Goal: Task Accomplishment & Management: Use online tool/utility

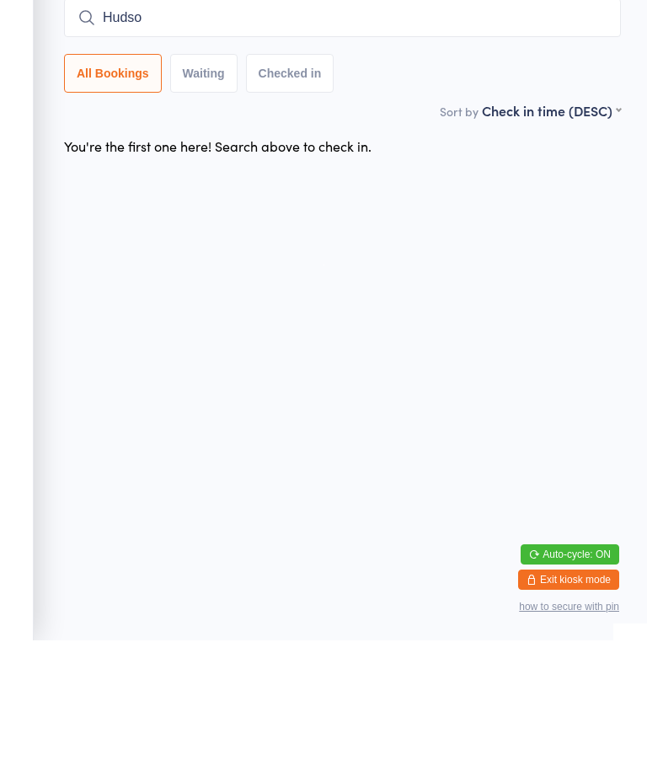
type input "[PERSON_NAME]"
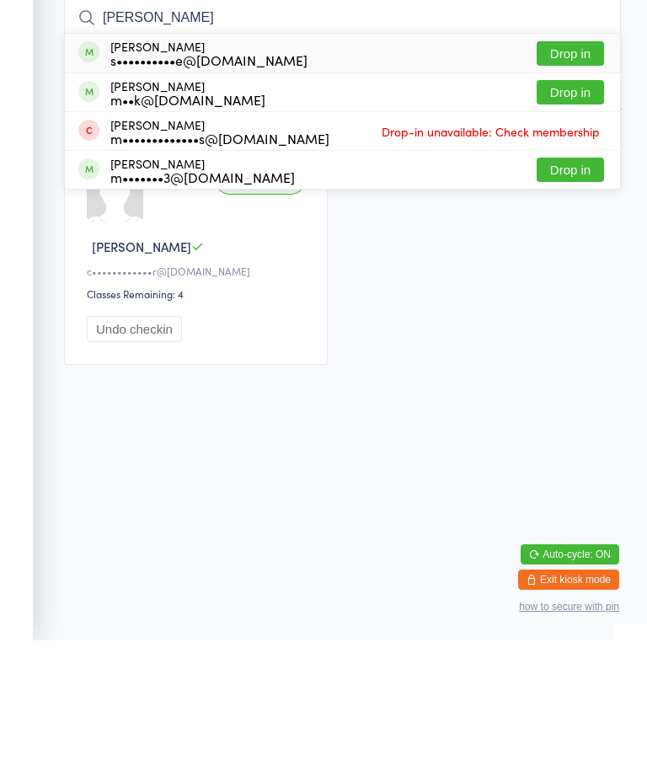
type input "[PERSON_NAME]"
click at [575, 177] on button "Drop in" at bounding box center [570, 189] width 67 height 24
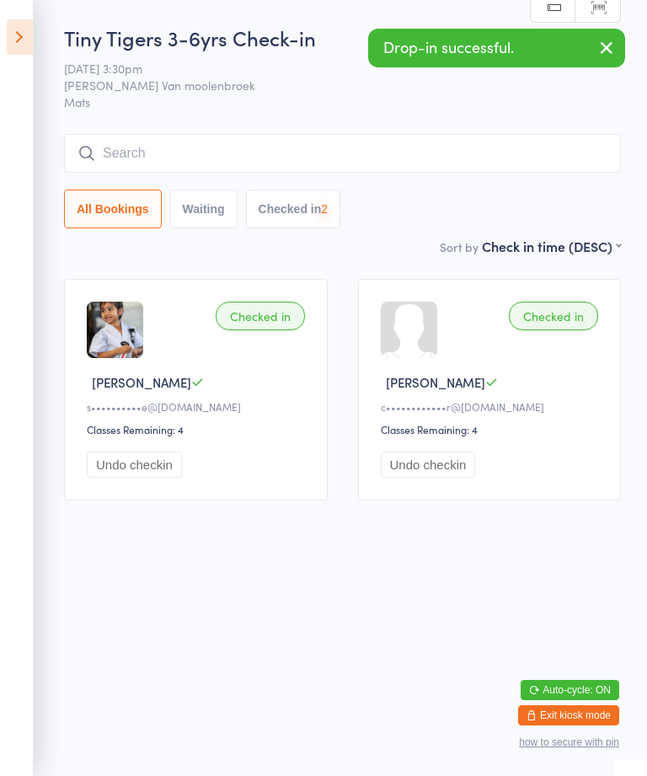
click at [147, 153] on input "search" at bounding box center [342, 153] width 557 height 39
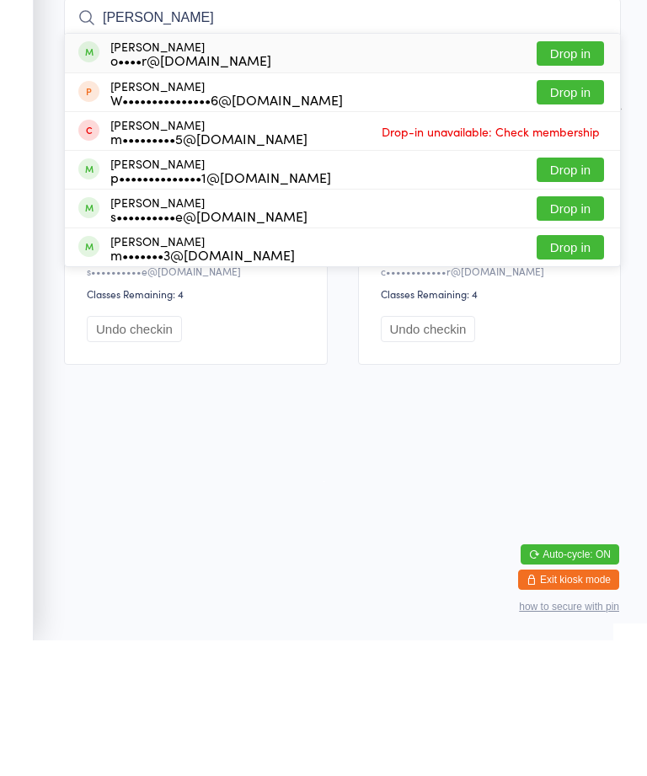
type input "[PERSON_NAME]"
click at [553, 332] on button "Drop in" at bounding box center [570, 344] width 67 height 24
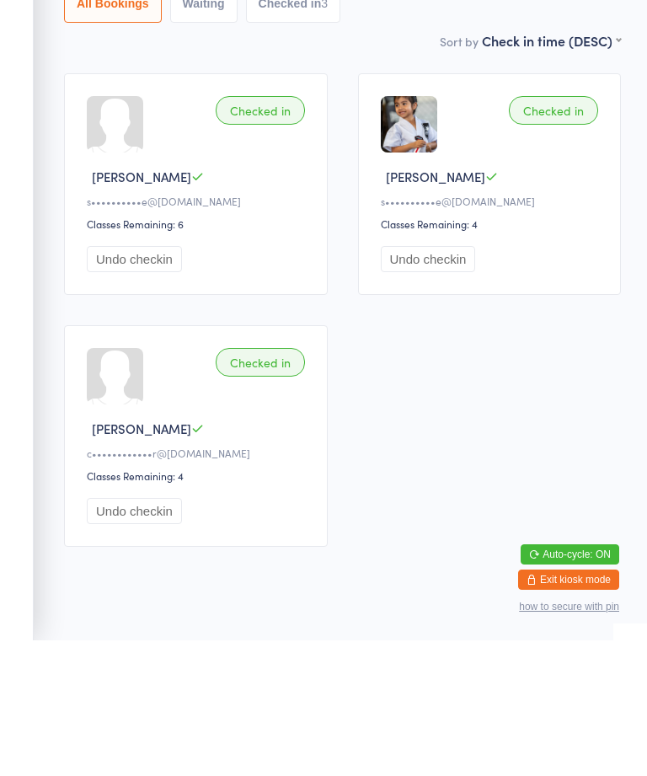
click at [255, 232] on div "Checked in" at bounding box center [260, 246] width 89 height 29
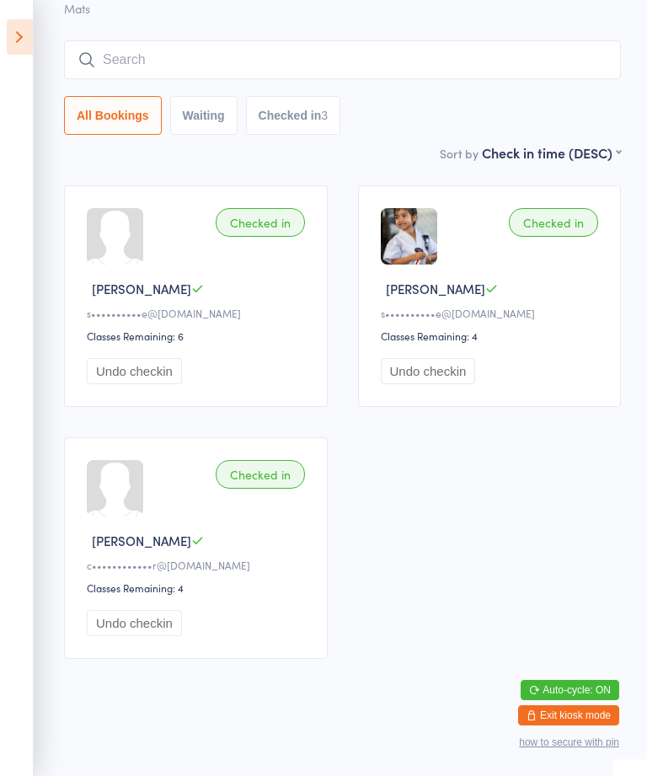
click at [587, 680] on button "Auto-cycle: ON" at bounding box center [570, 690] width 99 height 20
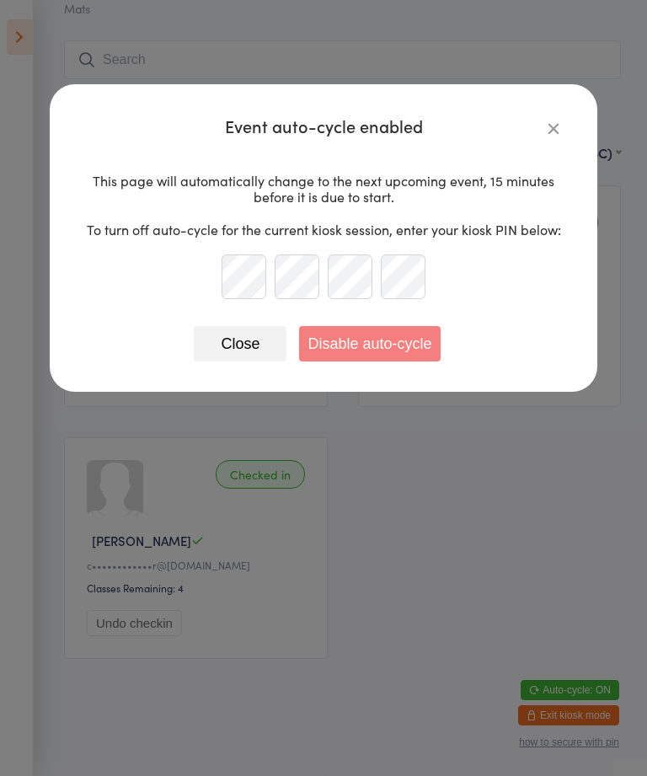
click at [255, 342] on button "Close" at bounding box center [240, 343] width 93 height 35
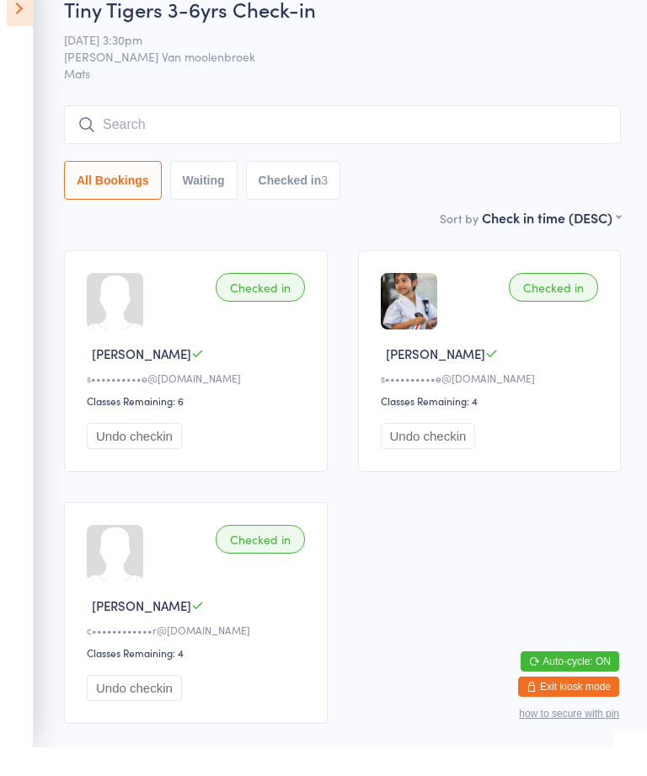
scroll to position [65, 0]
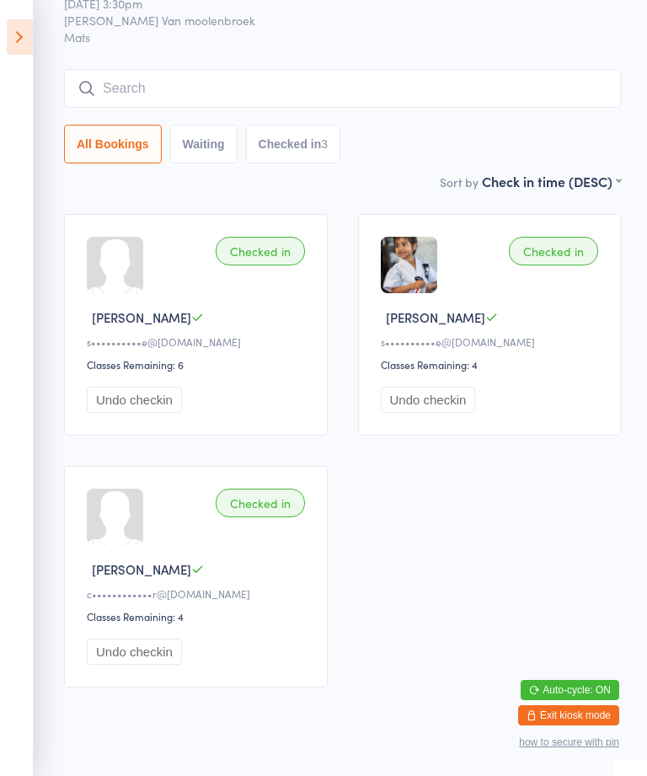
click at [133, 89] on input "search" at bounding box center [342, 88] width 557 height 39
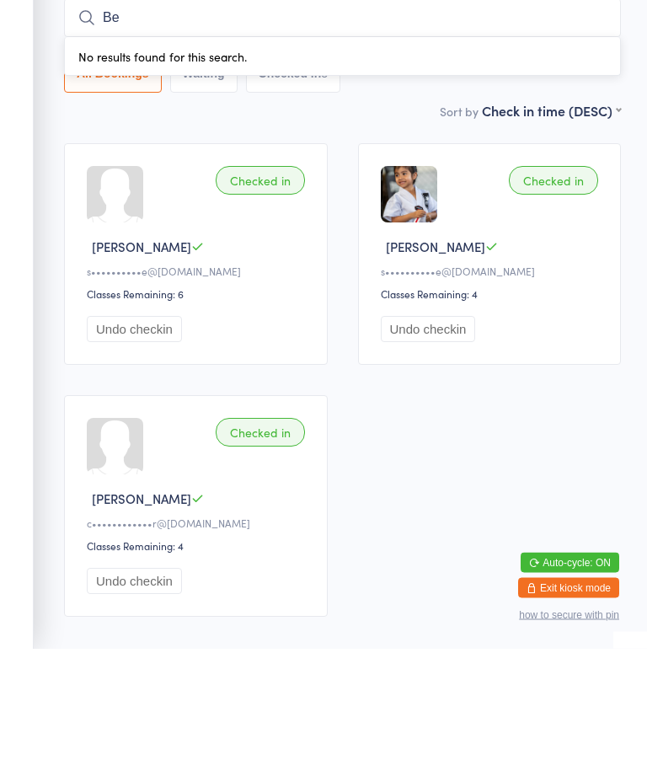
scroll to position [0, 0]
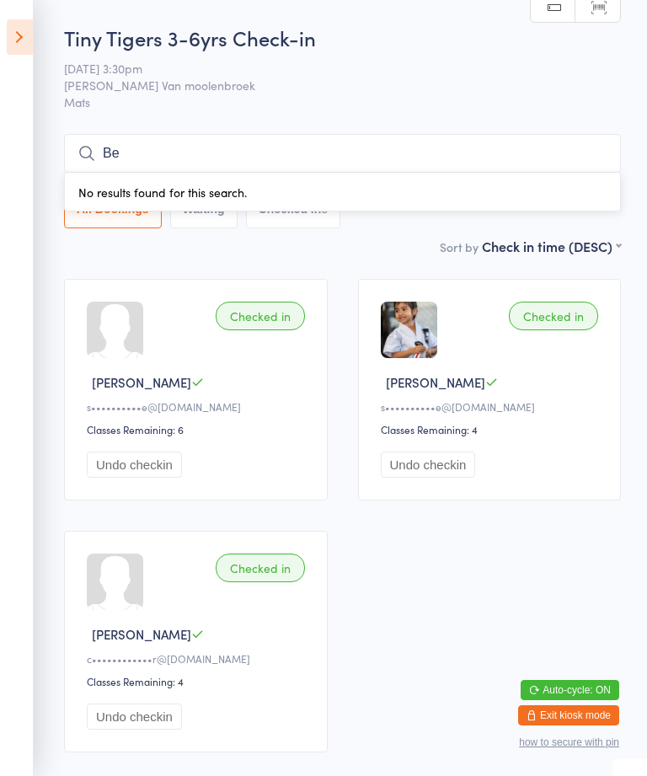
type input "B"
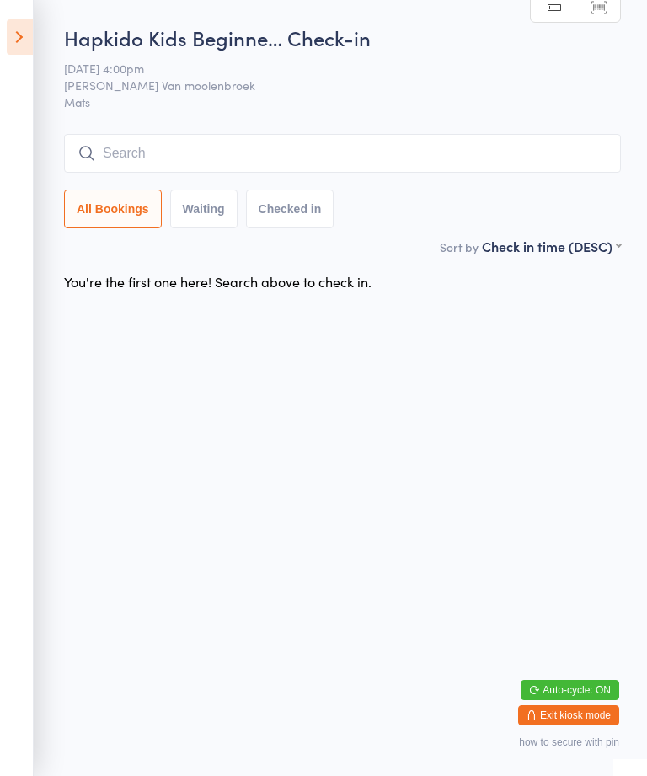
click at [471, 146] on input "search" at bounding box center [342, 153] width 557 height 39
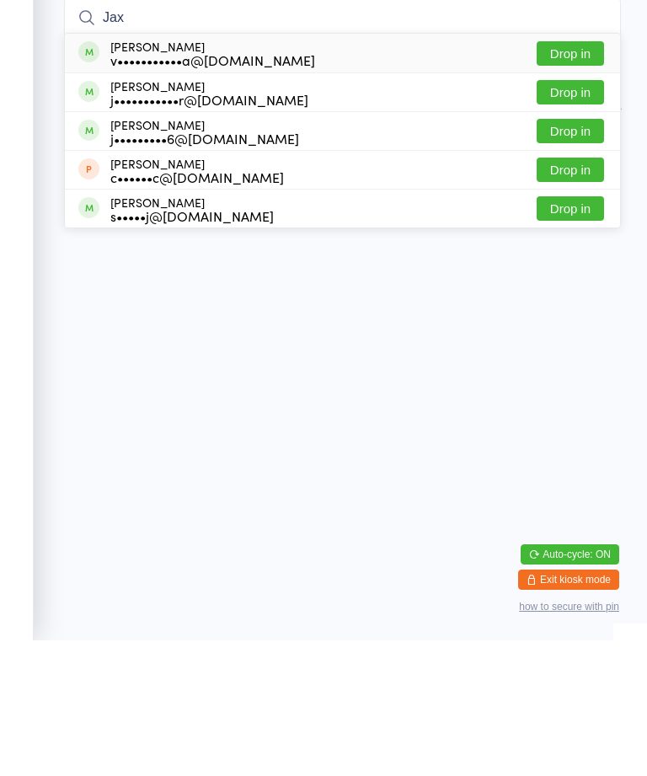
type input "Jax"
click at [580, 216] on button "Drop in" at bounding box center [570, 228] width 67 height 24
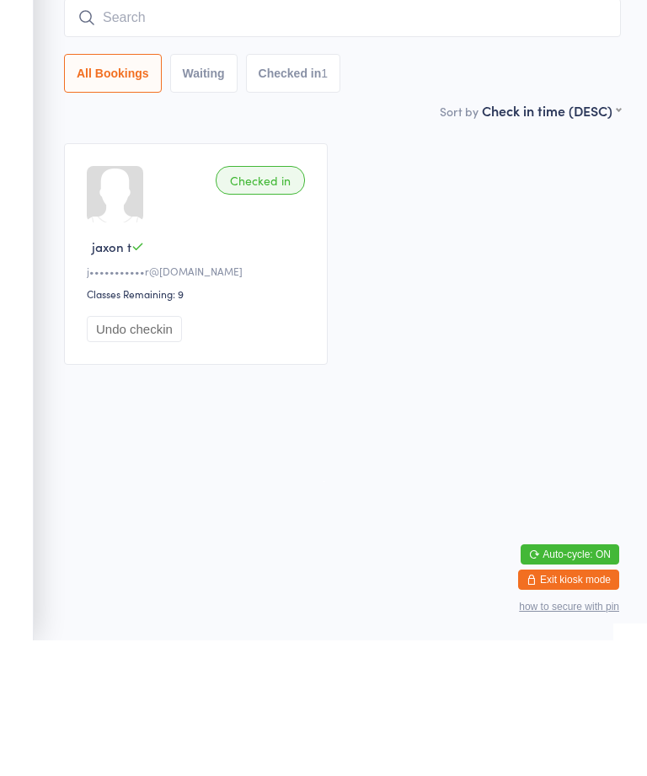
click at [207, 134] on input "search" at bounding box center [342, 153] width 557 height 39
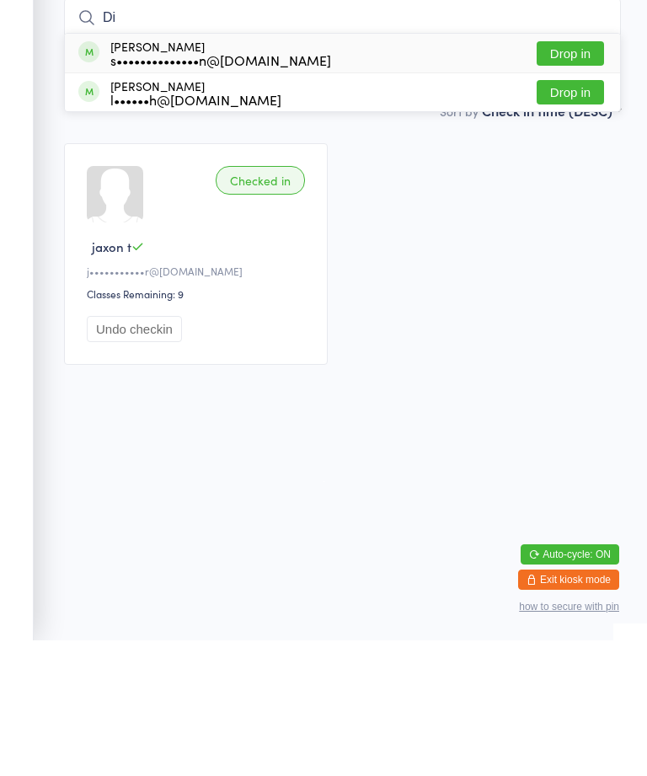
type input "Di"
click at [554, 177] on button "Drop in" at bounding box center [570, 189] width 67 height 24
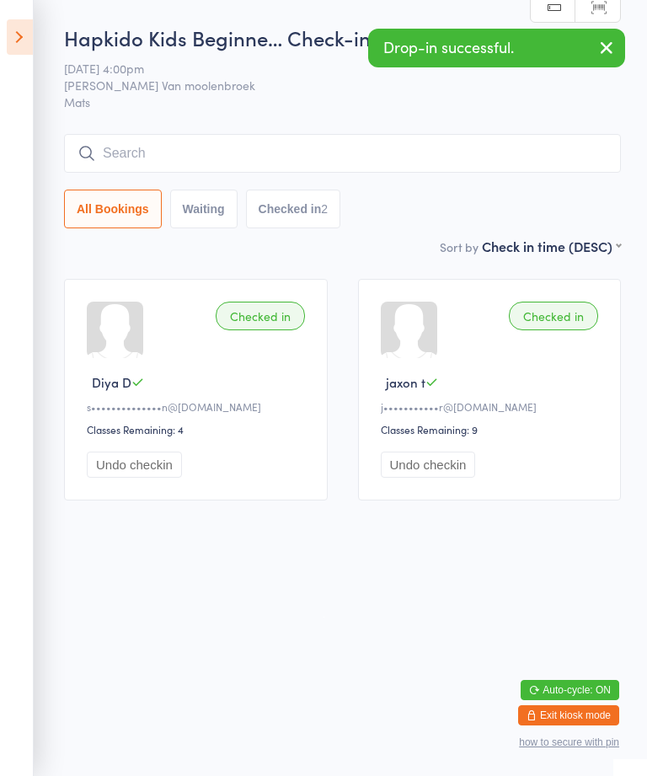
click at [226, 147] on input "search" at bounding box center [342, 153] width 557 height 39
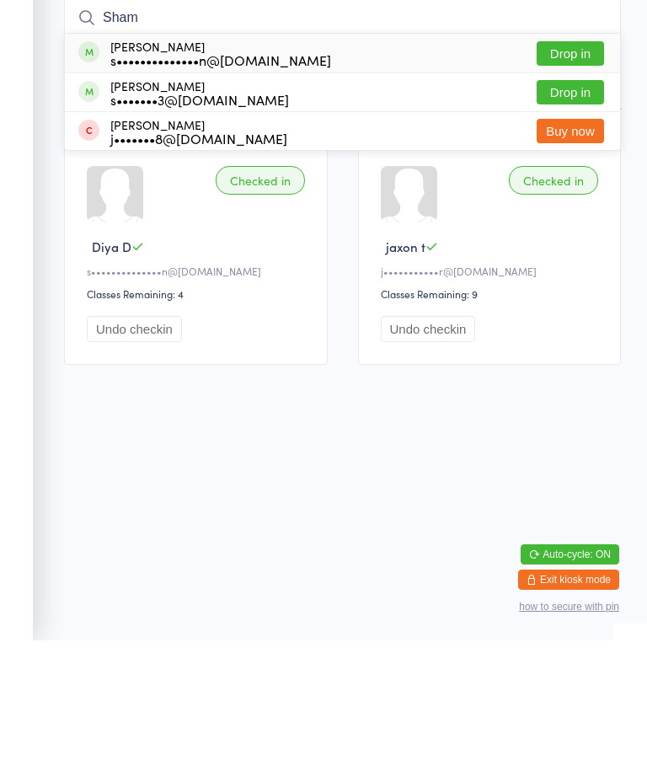
click at [128, 419] on html "You have now entered Kiosk Mode. Members will be able to check themselves in us…" at bounding box center [323, 388] width 647 height 776
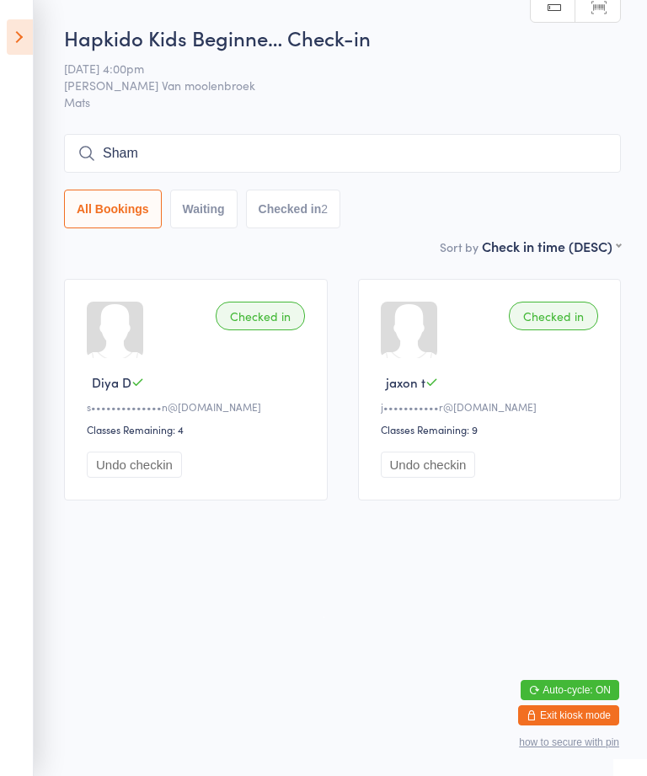
click at [201, 148] on input "Sham" at bounding box center [342, 153] width 557 height 39
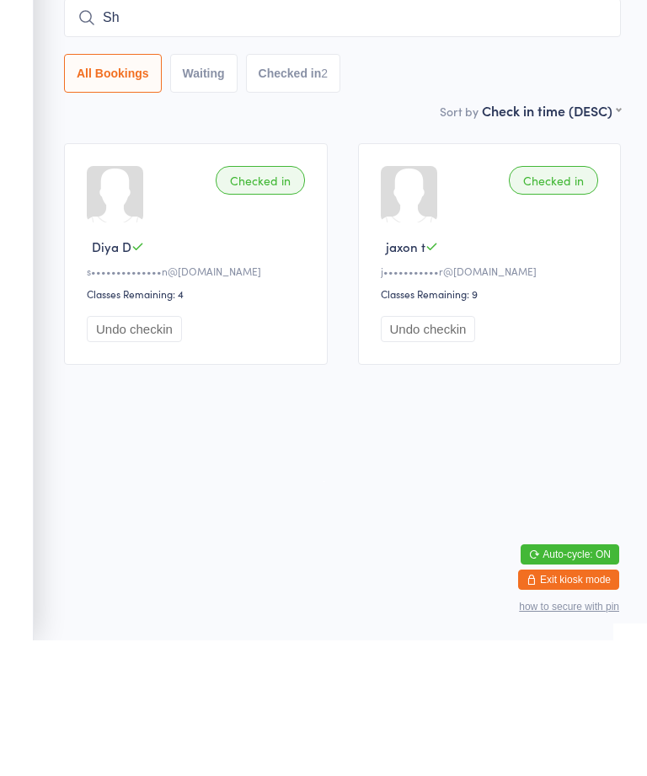
type input "S"
click at [388, 430] on html "You have now entered Kiosk Mode. Members will be able to check themselves in us…" at bounding box center [323, 388] width 647 height 776
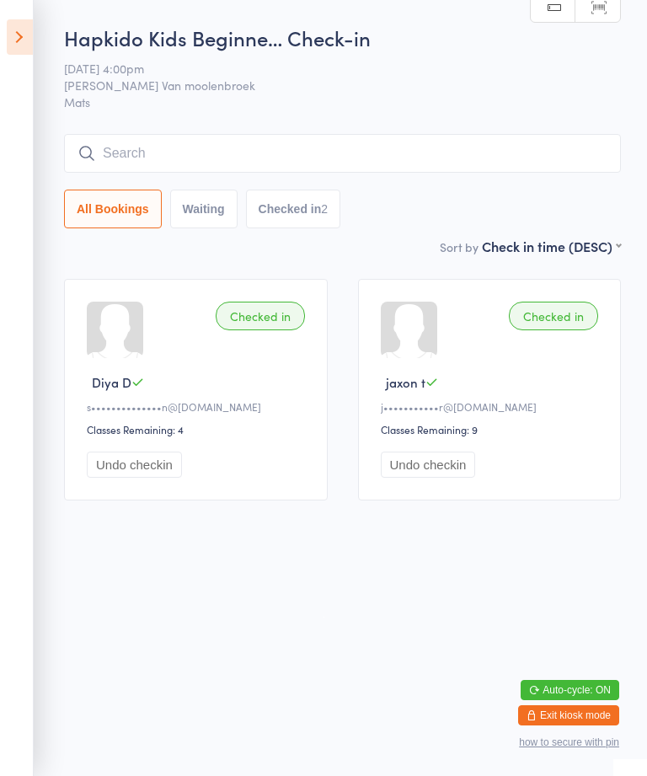
click at [215, 158] on input "search" at bounding box center [342, 153] width 557 height 39
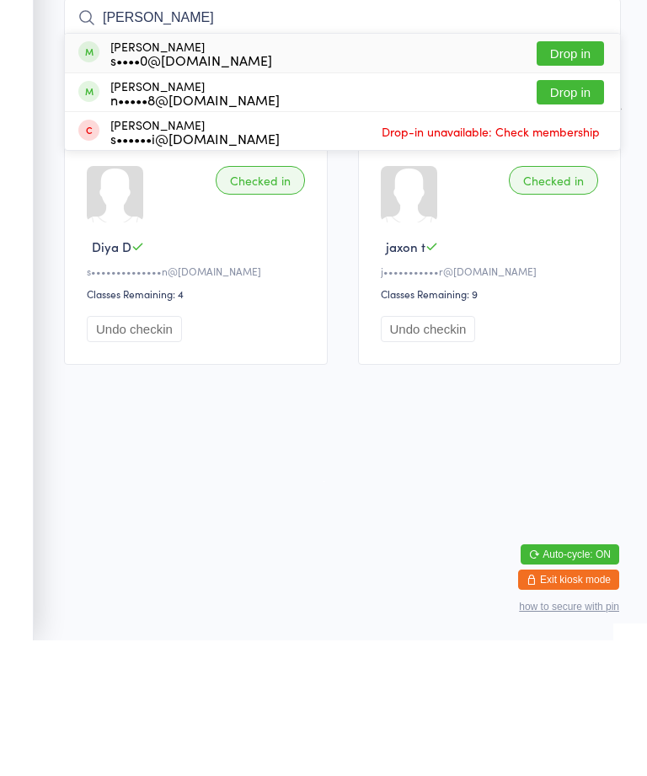
type input "[PERSON_NAME]"
click at [149, 175] on div "[PERSON_NAME] s••••0@[DOMAIN_NAME]" at bounding box center [191, 188] width 162 height 27
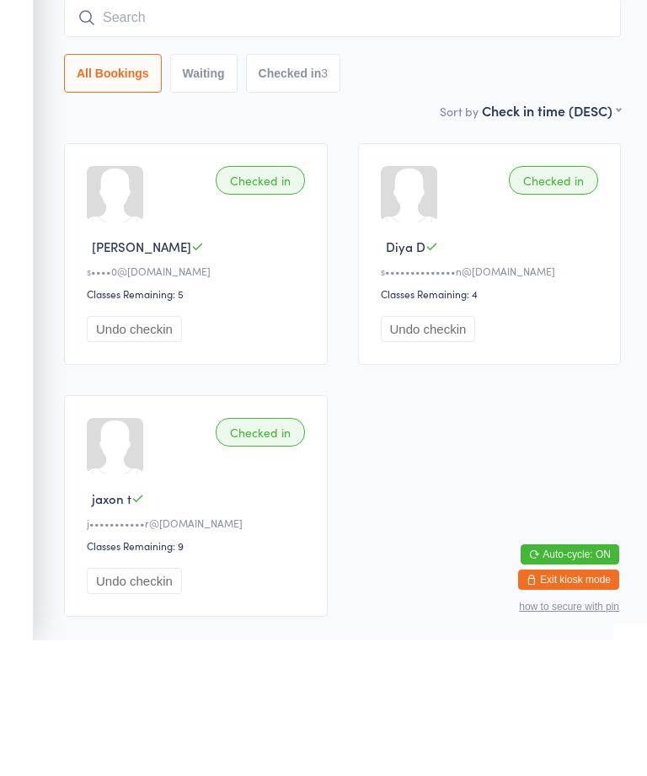
click at [266, 373] on div "[PERSON_NAME]" at bounding box center [198, 382] width 223 height 18
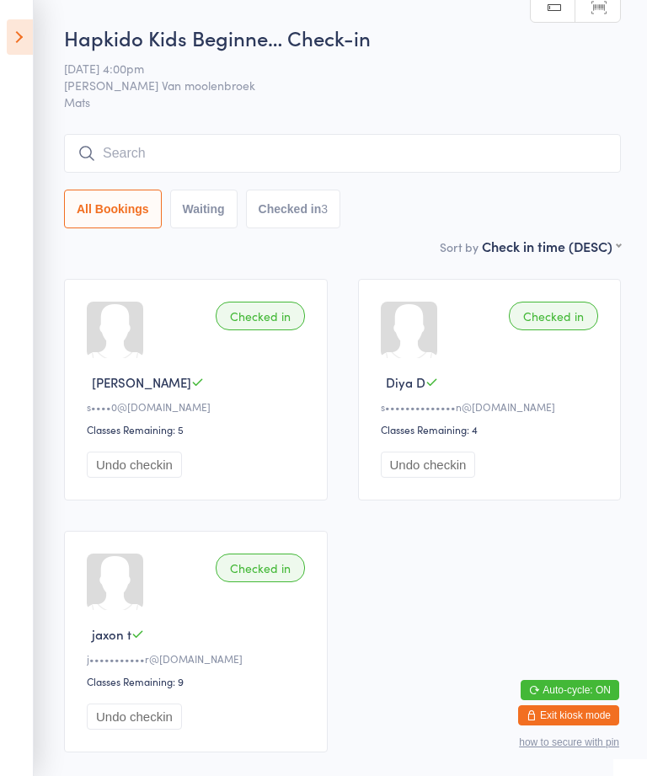
click at [19, 20] on icon at bounding box center [20, 36] width 26 height 35
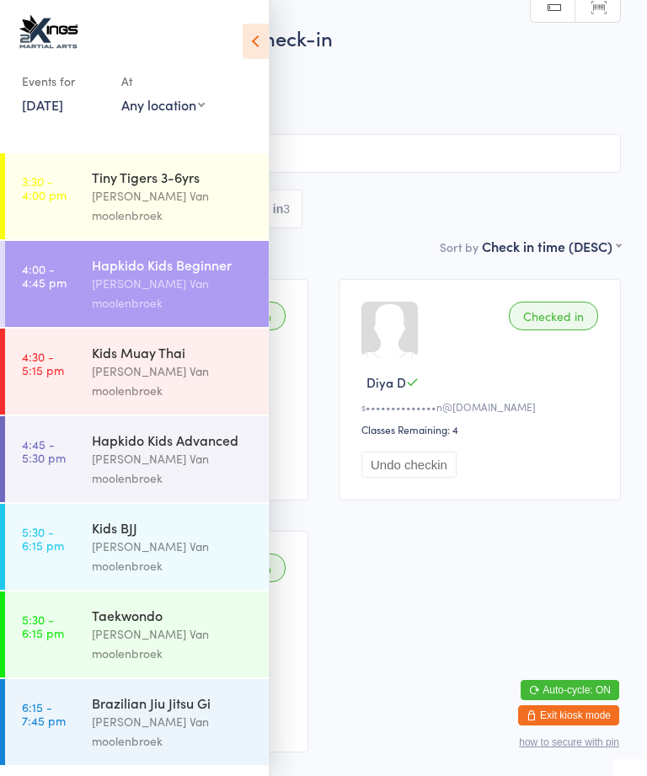
click at [147, 361] on div "[PERSON_NAME] Van moolenbroek" at bounding box center [173, 380] width 163 height 39
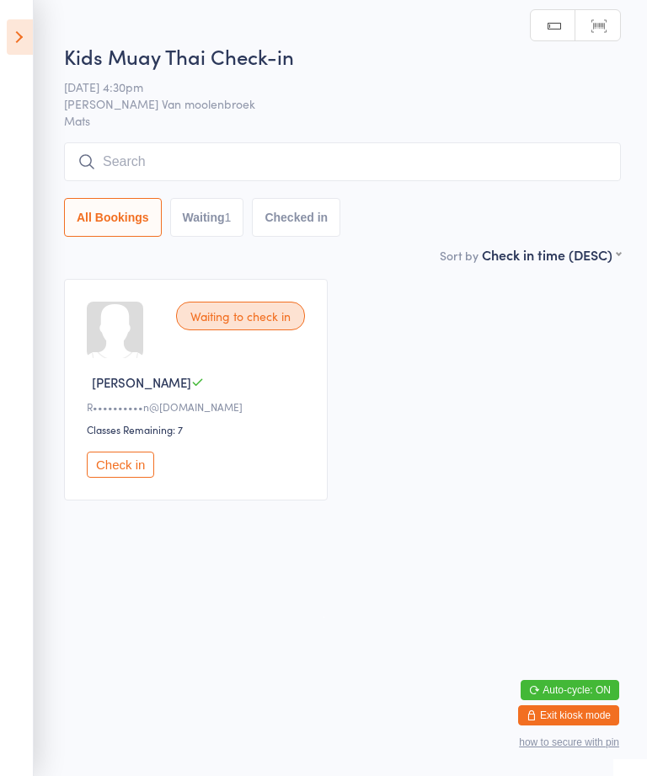
click at [240, 153] on input "search" at bounding box center [342, 161] width 557 height 39
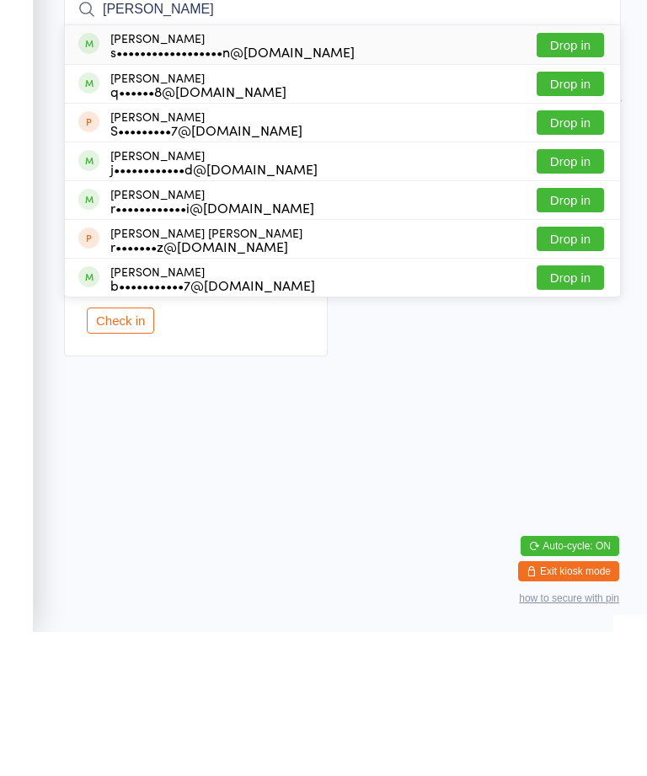
type input "[PERSON_NAME]"
click at [572, 177] on button "Drop in" at bounding box center [570, 189] width 67 height 24
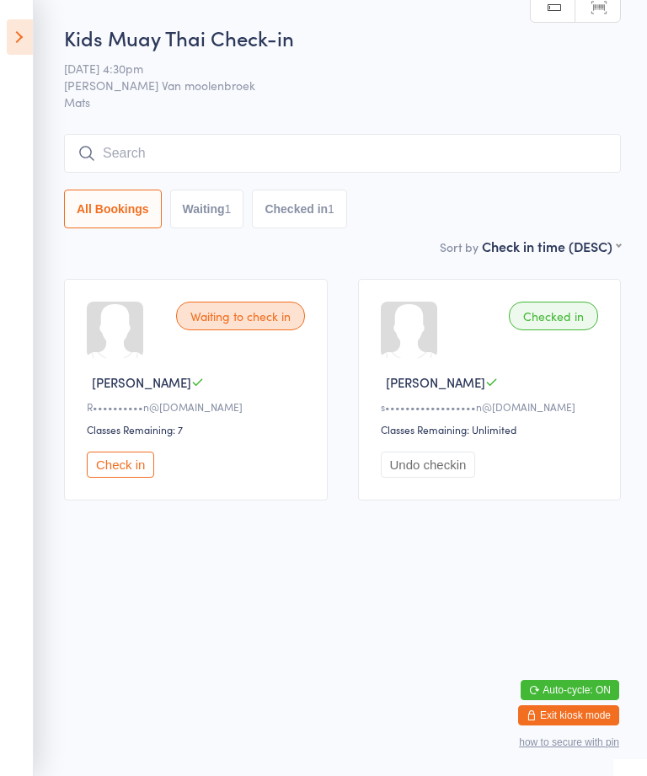
click at [24, 8] on aside "Events for [DATE] [DATE] [DATE] Sun Mon Tue Wed Thu Fri Sat 40 28 29 30 01 02 0…" at bounding box center [17, 388] width 34 height 776
click at [25, 32] on icon at bounding box center [20, 36] width 26 height 35
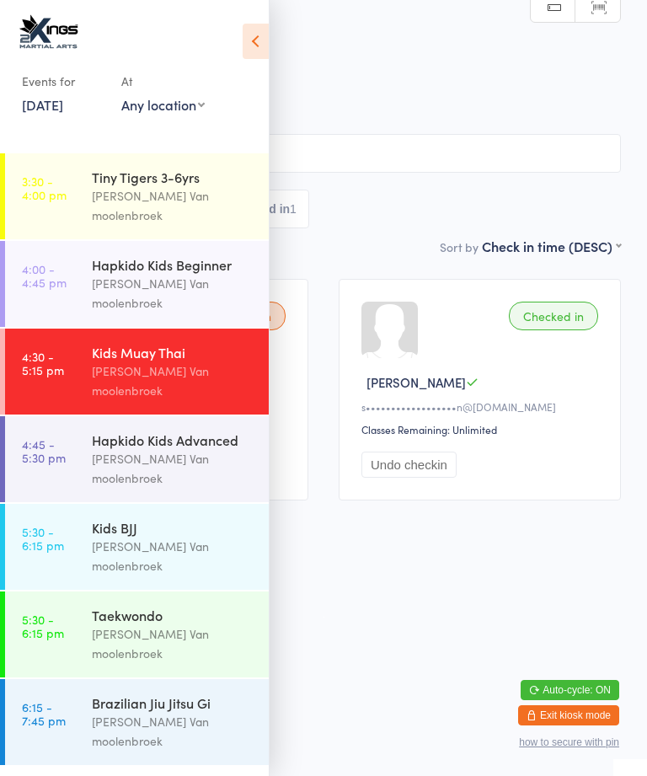
click at [155, 274] on div "[PERSON_NAME] Van moolenbroek" at bounding box center [173, 293] width 163 height 39
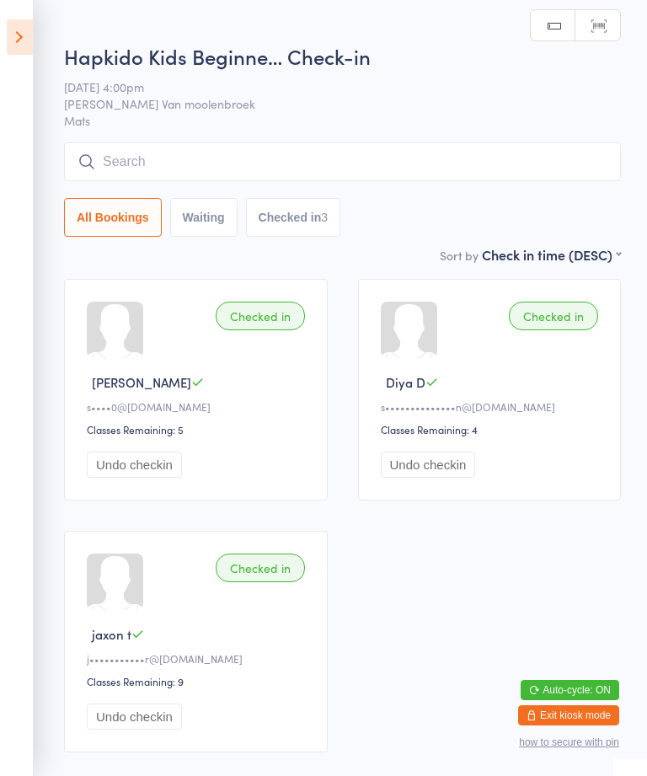
click at [356, 181] on input "search" at bounding box center [342, 161] width 557 height 39
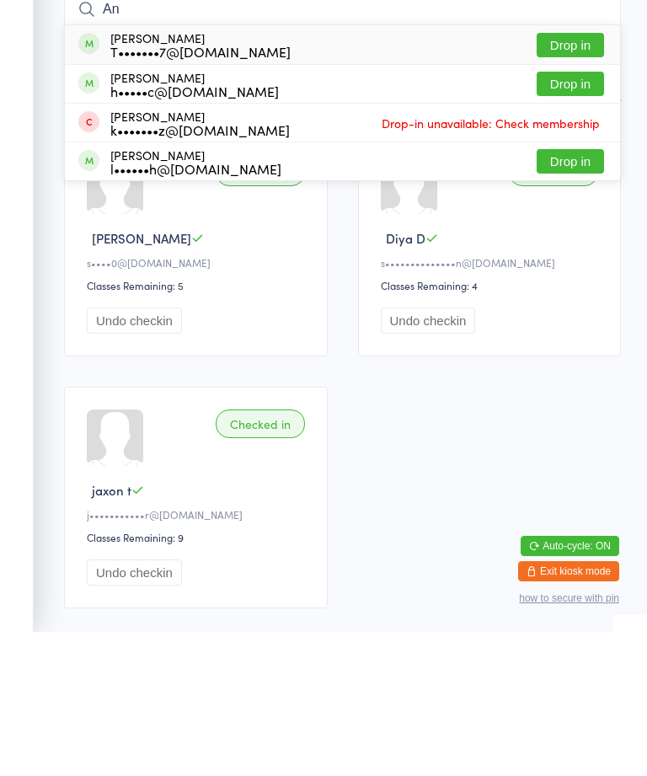
type input "An"
click at [576, 177] on button "Drop in" at bounding box center [570, 189] width 67 height 24
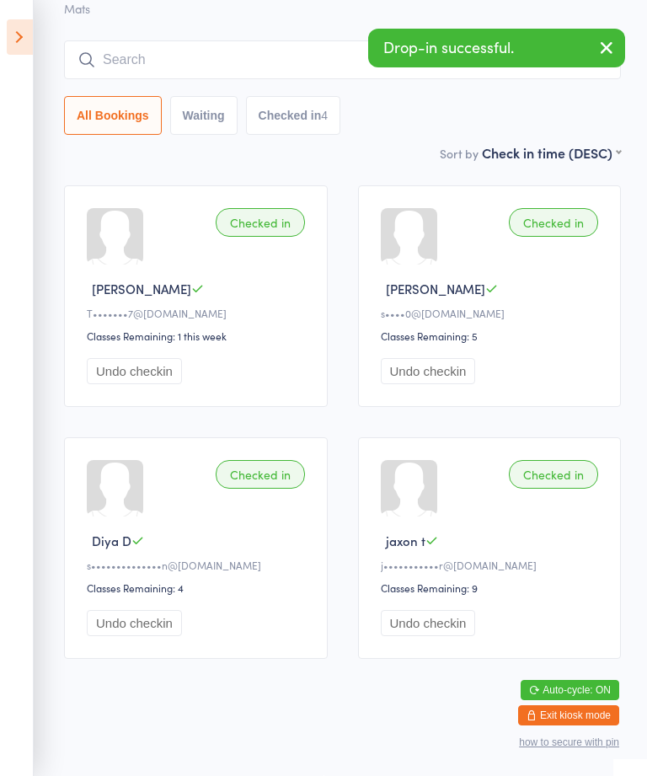
click at [251, 11] on div "Hapkido Kids Beginne… Check-in [DATE] 4:00pm [PERSON_NAME] Van moolenbroek Mats…" at bounding box center [342, 36] width 557 height 213
click at [198, 40] on input "search" at bounding box center [342, 59] width 557 height 39
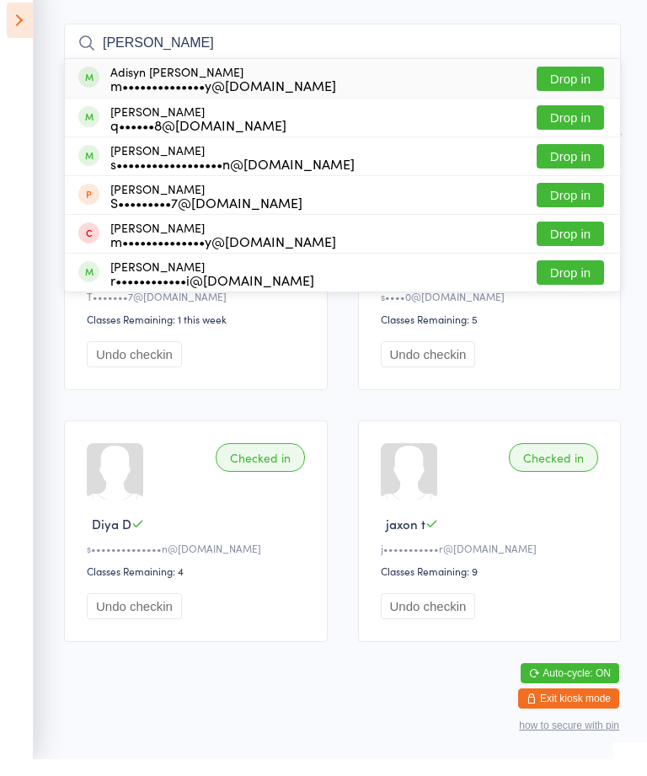
type input "[PERSON_NAME]"
click at [575, 122] on button "Drop in" at bounding box center [570, 134] width 67 height 24
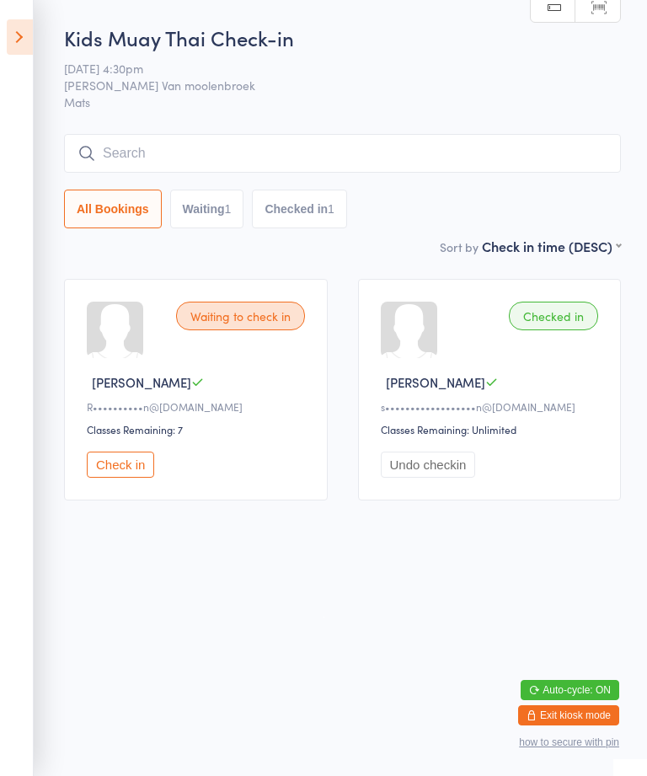
click at [179, 147] on input "search" at bounding box center [342, 153] width 557 height 39
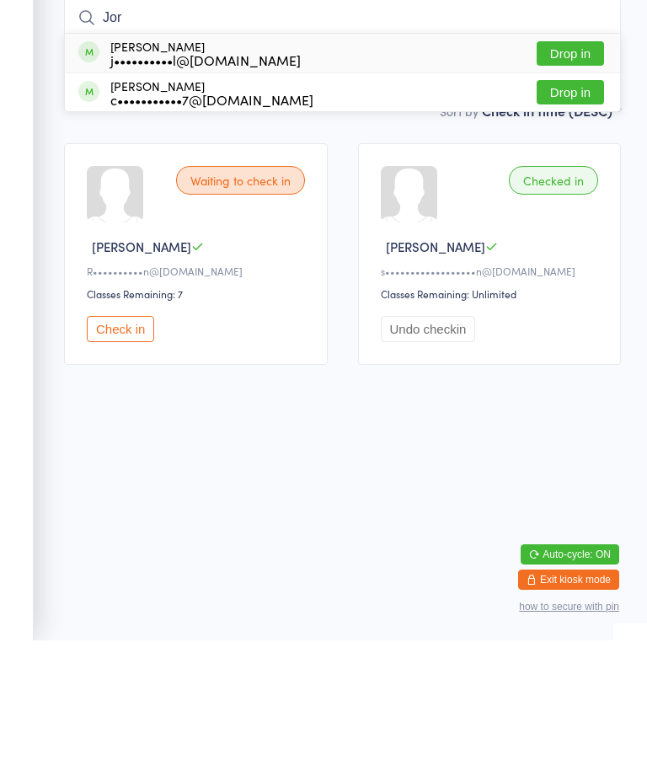
click at [452, 506] on html "You have now entered Kiosk Mode. Members will be able to check themselves in us…" at bounding box center [323, 388] width 647 height 776
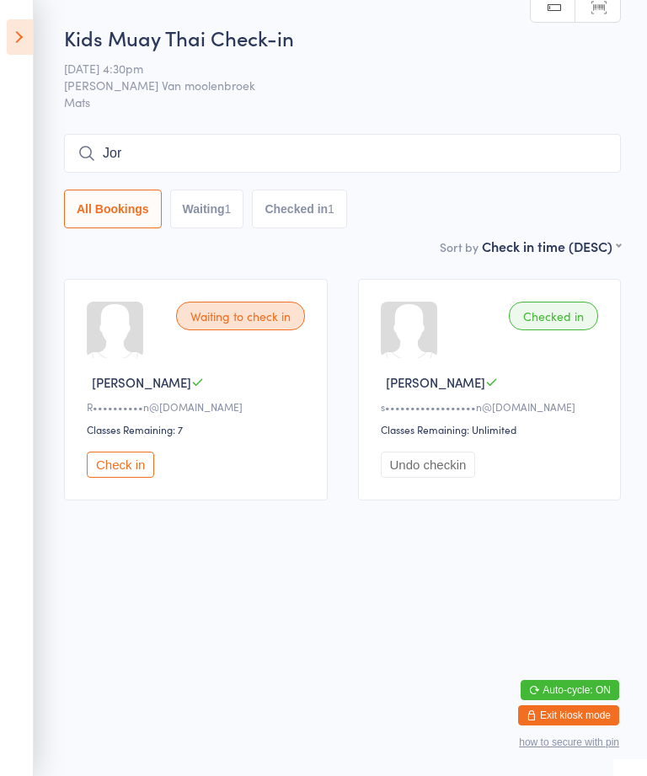
click at [200, 153] on input "Jor" at bounding box center [342, 153] width 557 height 39
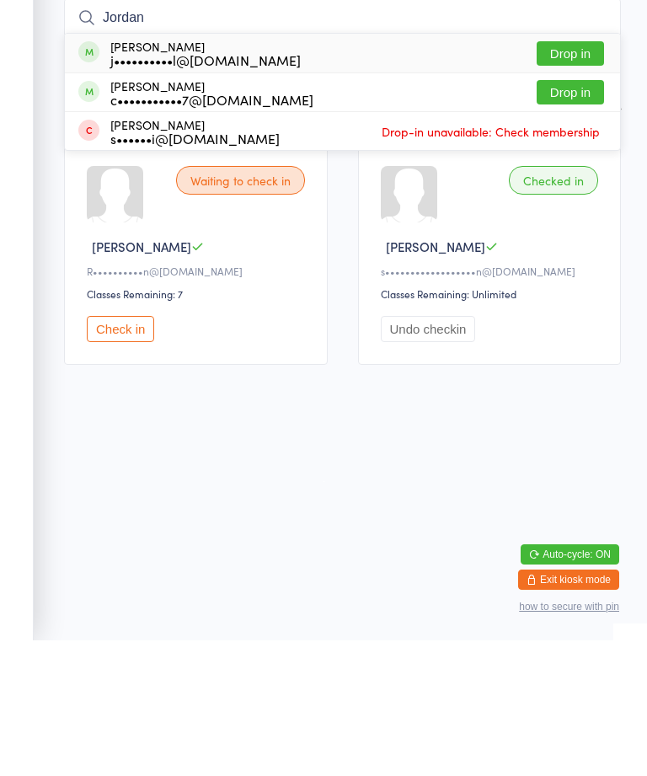
type input "Jordan"
click at [253, 215] on div "[PERSON_NAME] c•••••••••••7@[DOMAIN_NAME]" at bounding box center [211, 228] width 203 height 27
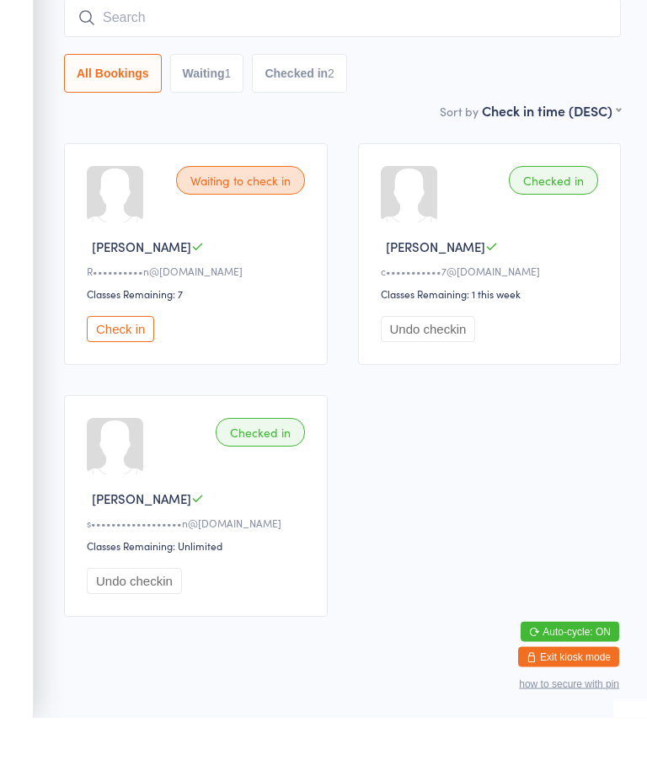
scroll to position [78, 0]
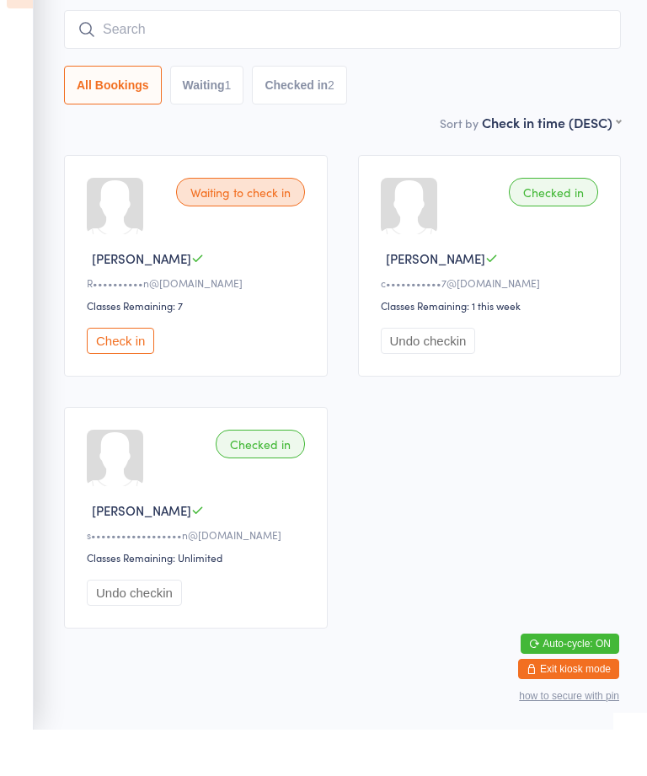
click at [409, 56] on input "search" at bounding box center [342, 75] width 557 height 39
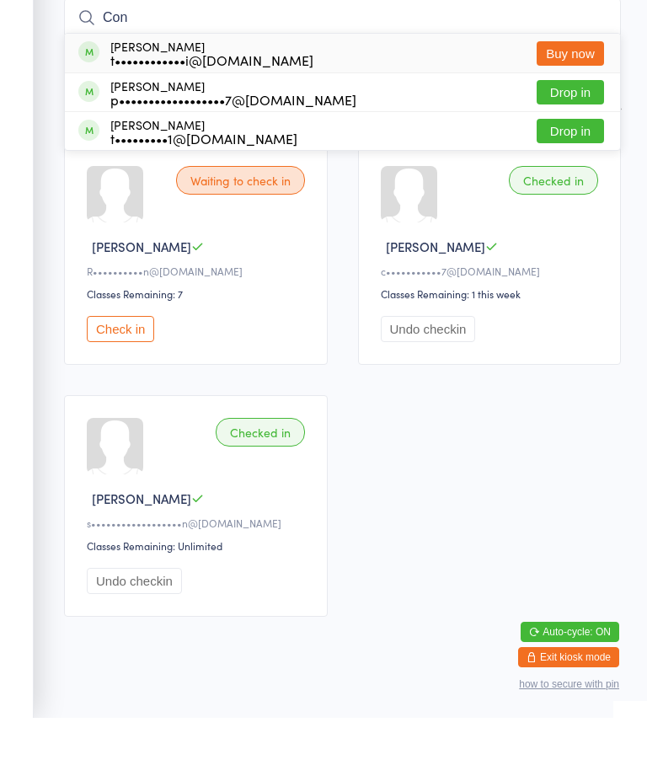
type input "Con"
click at [322, 131] on div "[PERSON_NAME] p••••••••••••••••••7@[DOMAIN_NAME] Drop in" at bounding box center [342, 150] width 555 height 38
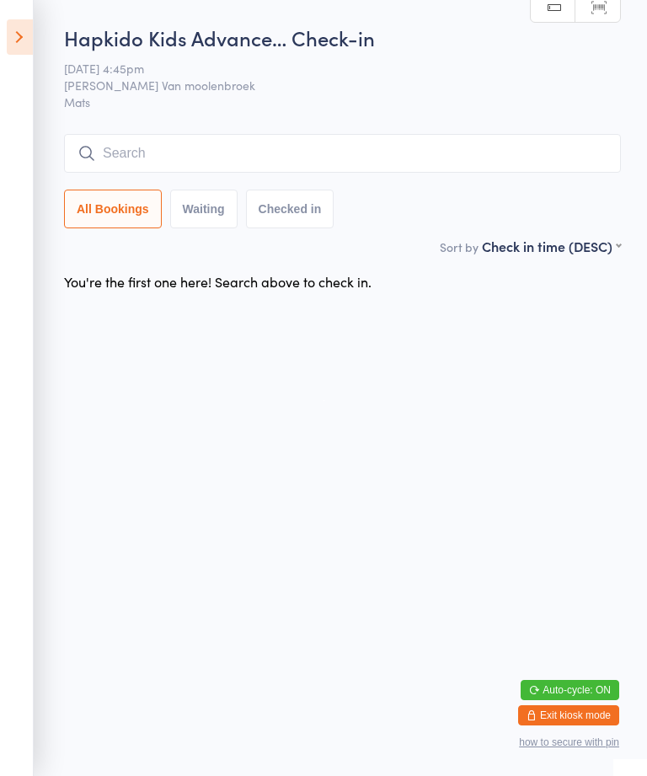
click at [487, 159] on input "search" at bounding box center [342, 153] width 557 height 39
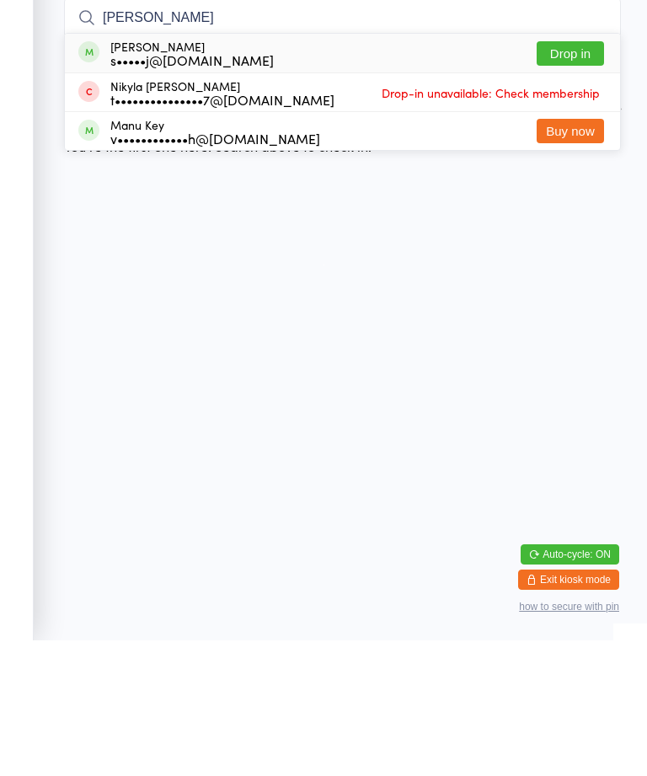
type input "[PERSON_NAME]"
click at [203, 175] on div "[PERSON_NAME] s•••••j@[DOMAIN_NAME]" at bounding box center [191, 188] width 163 height 27
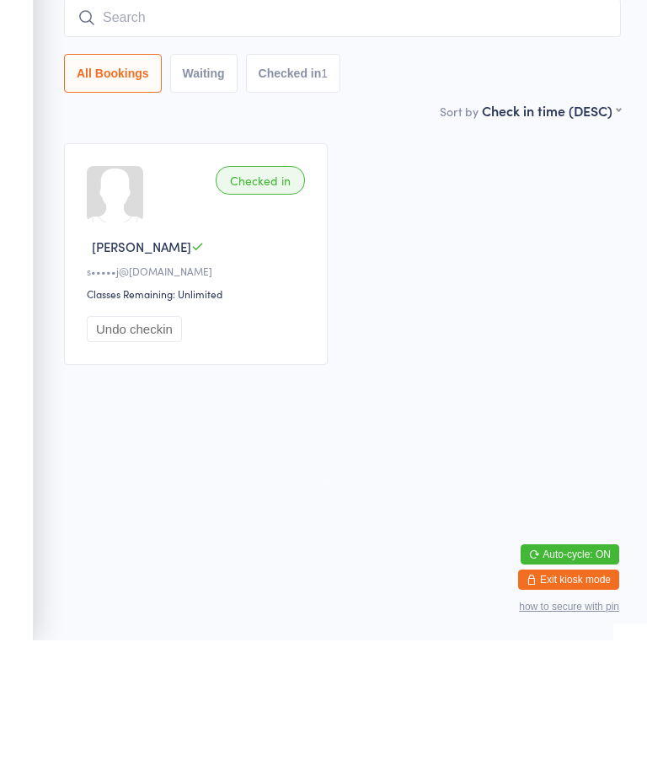
click at [513, 134] on input "search" at bounding box center [342, 153] width 557 height 39
click at [442, 134] on input "search" at bounding box center [342, 153] width 557 height 39
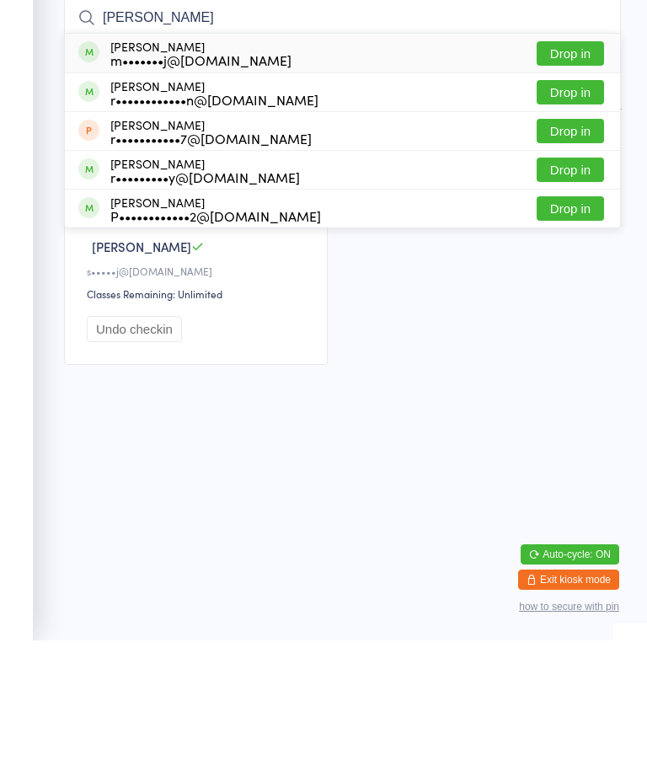
type input "[PERSON_NAME]"
click at [91, 177] on span at bounding box center [88, 187] width 21 height 21
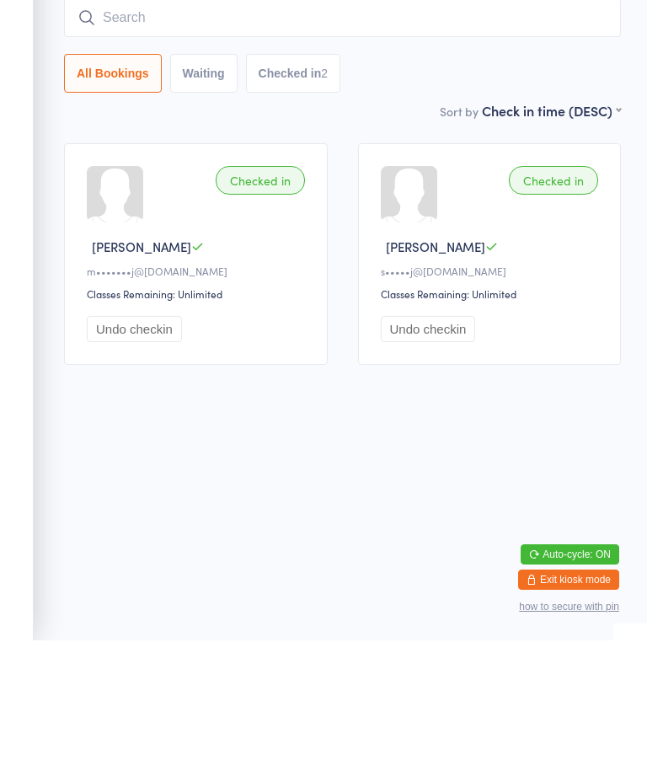
click at [291, 137] on input "search" at bounding box center [342, 153] width 557 height 39
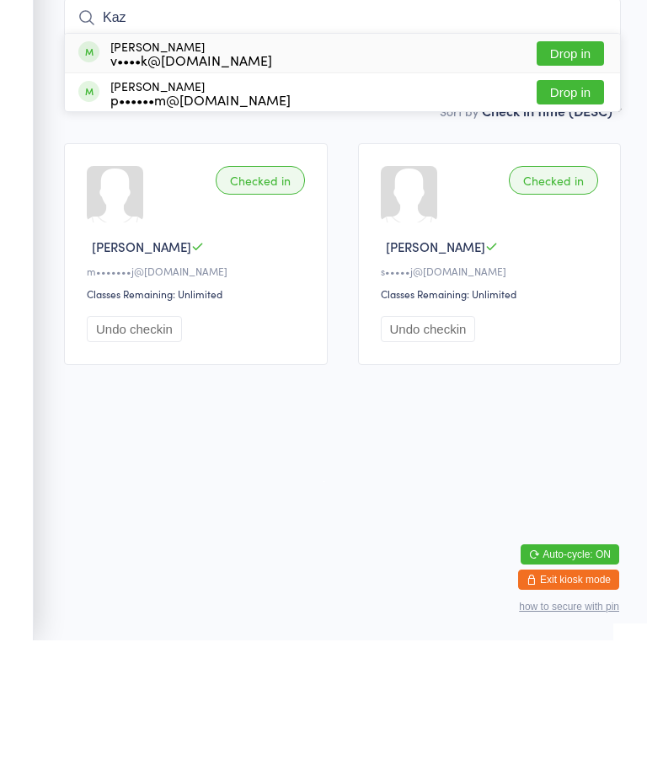
type input "Kaz"
click at [581, 216] on button "Drop in" at bounding box center [570, 228] width 67 height 24
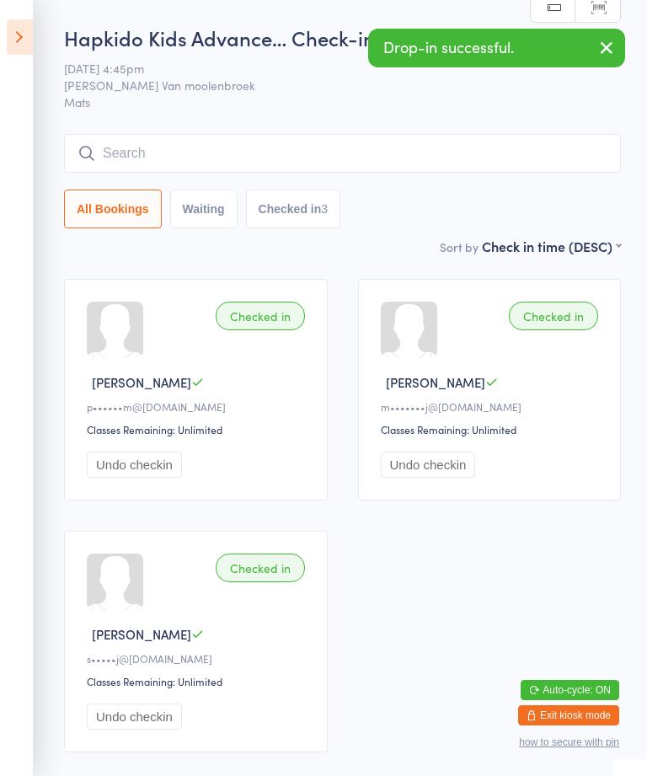
click at [30, 32] on icon at bounding box center [20, 36] width 26 height 35
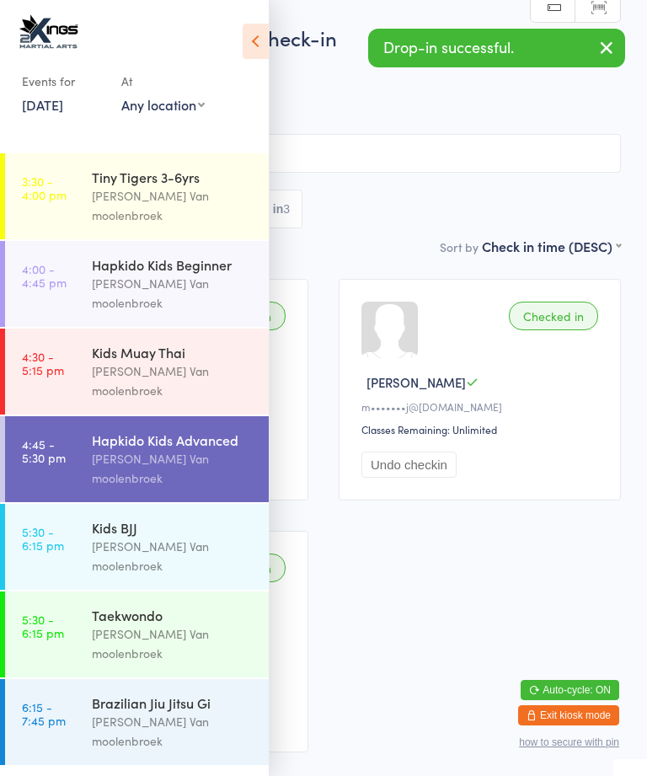
click at [122, 537] on div "[PERSON_NAME] Van moolenbroek" at bounding box center [173, 556] width 163 height 39
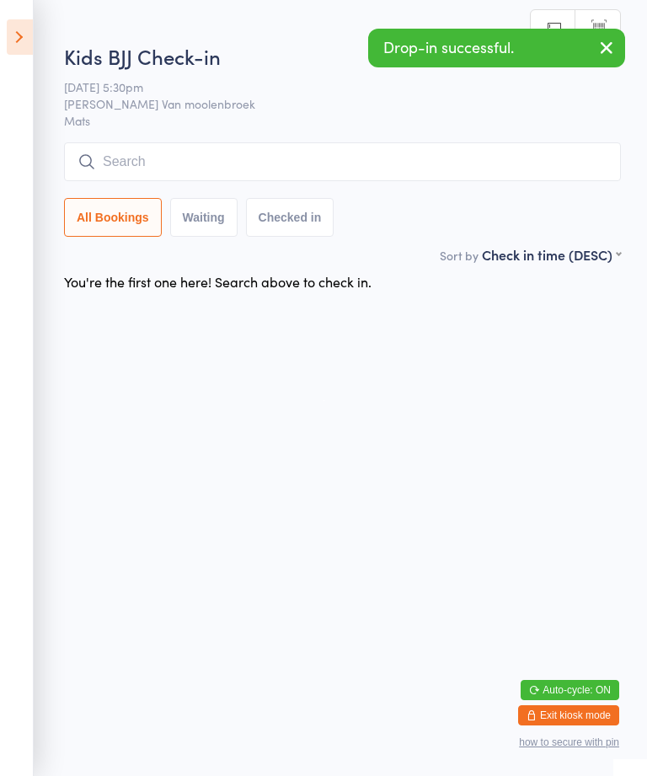
click at [302, 159] on input "search" at bounding box center [342, 161] width 557 height 39
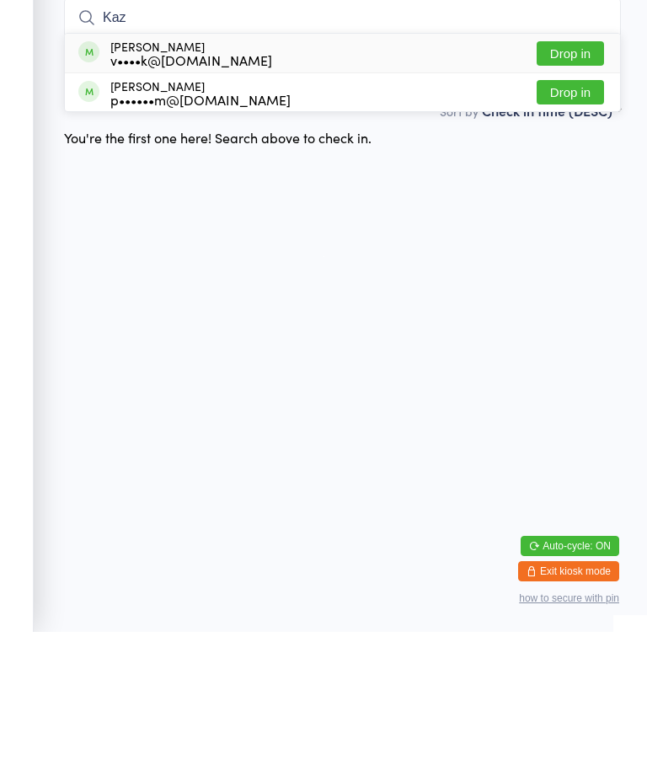
type input "Kaz"
click at [581, 224] on button "Drop in" at bounding box center [570, 236] width 67 height 24
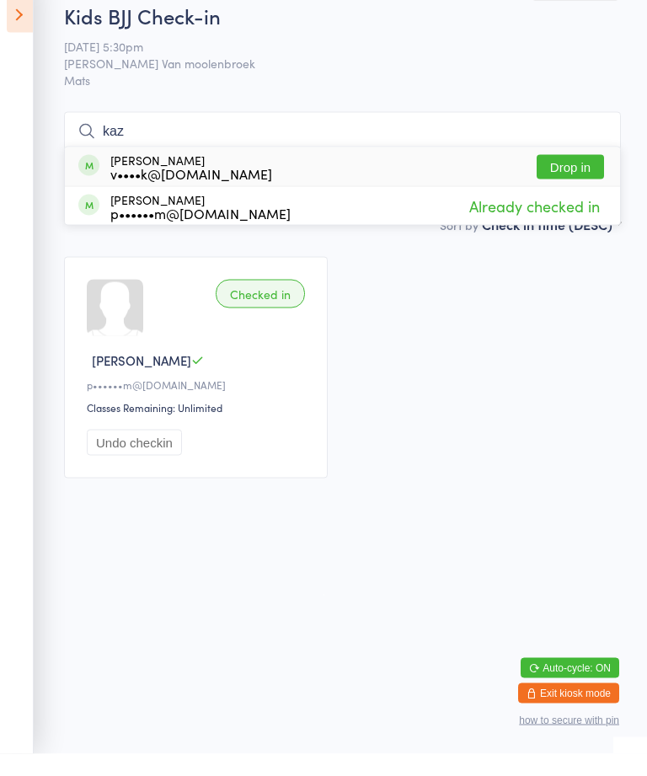
type input "kaz"
click at [581, 169] on div "[PERSON_NAME] v••••k@[DOMAIN_NAME] Drop in" at bounding box center [342, 188] width 555 height 39
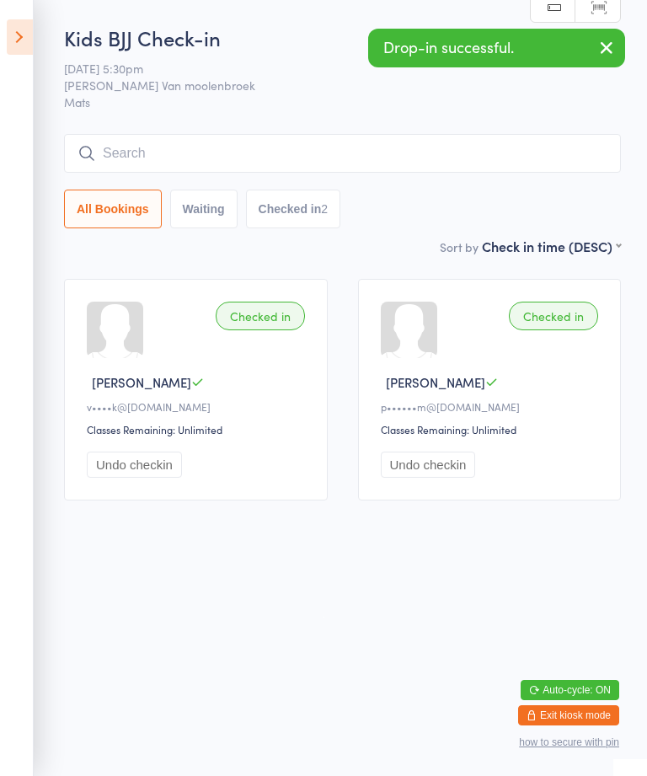
click at [29, 31] on icon at bounding box center [20, 36] width 26 height 35
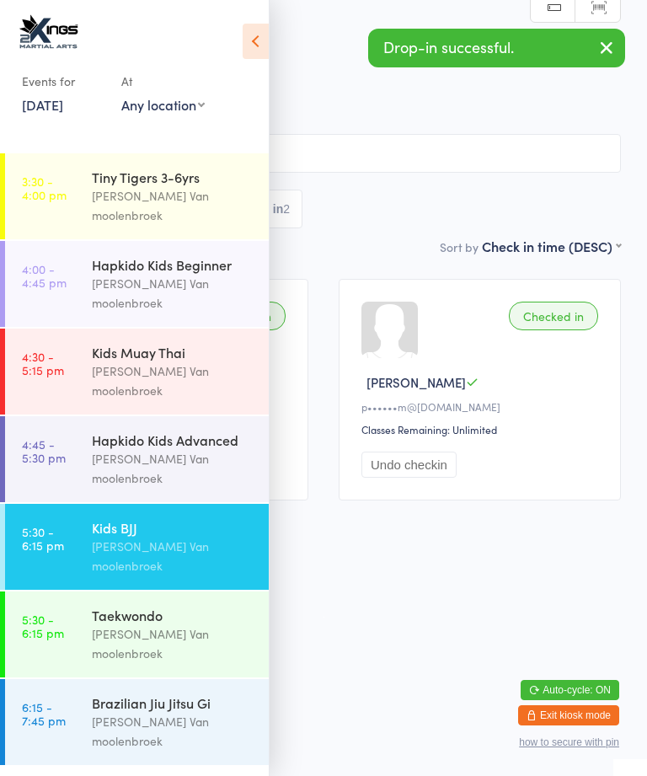
click at [40, 41] on img at bounding box center [48, 32] width 63 height 38
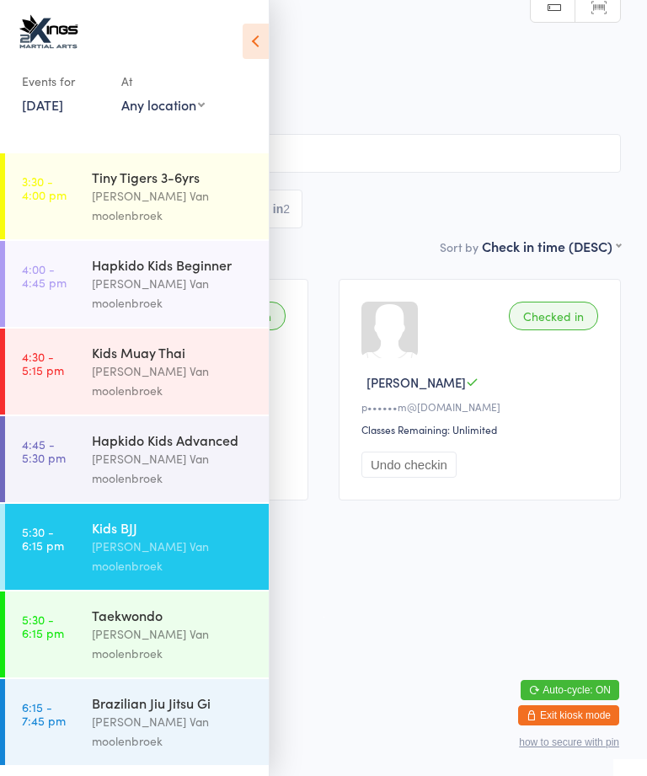
click at [48, 437] on time "4:45 - 5:30 pm" at bounding box center [44, 450] width 44 height 27
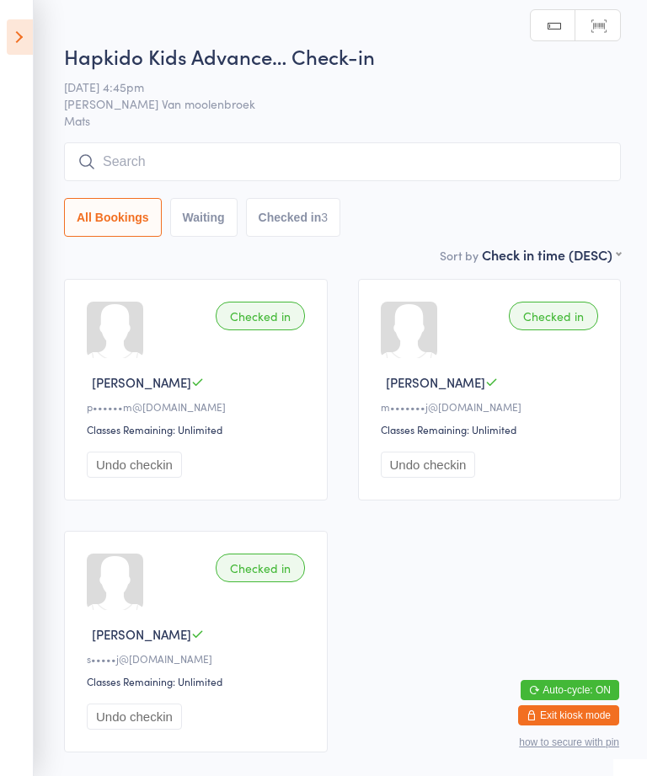
click at [510, 146] on input "search" at bounding box center [342, 161] width 557 height 39
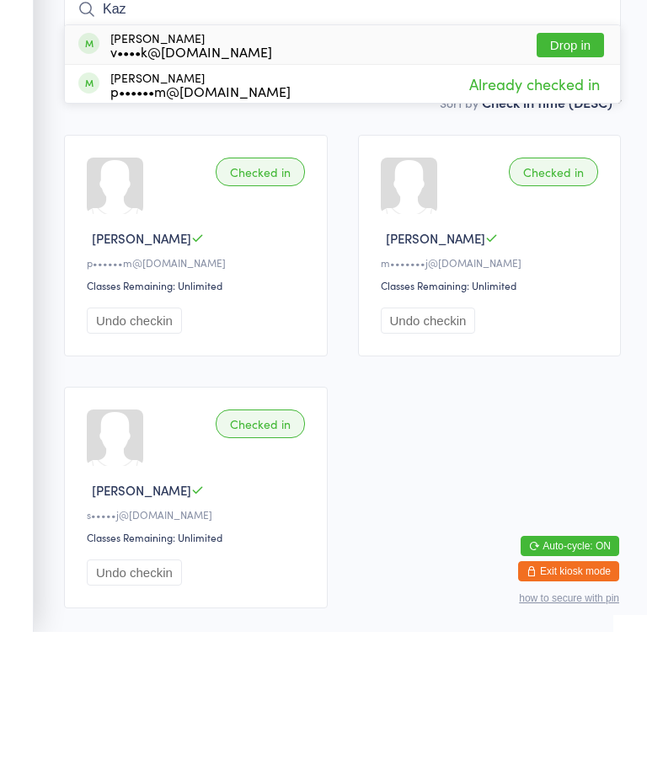
type input "Kaz"
click at [575, 177] on button "Drop in" at bounding box center [570, 189] width 67 height 24
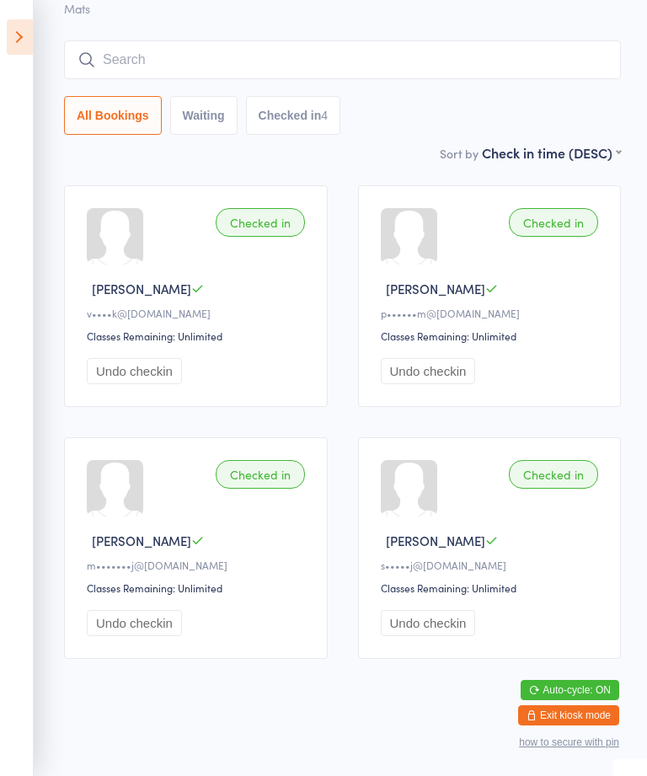
click at [135, 40] on input "search" at bounding box center [342, 59] width 557 height 39
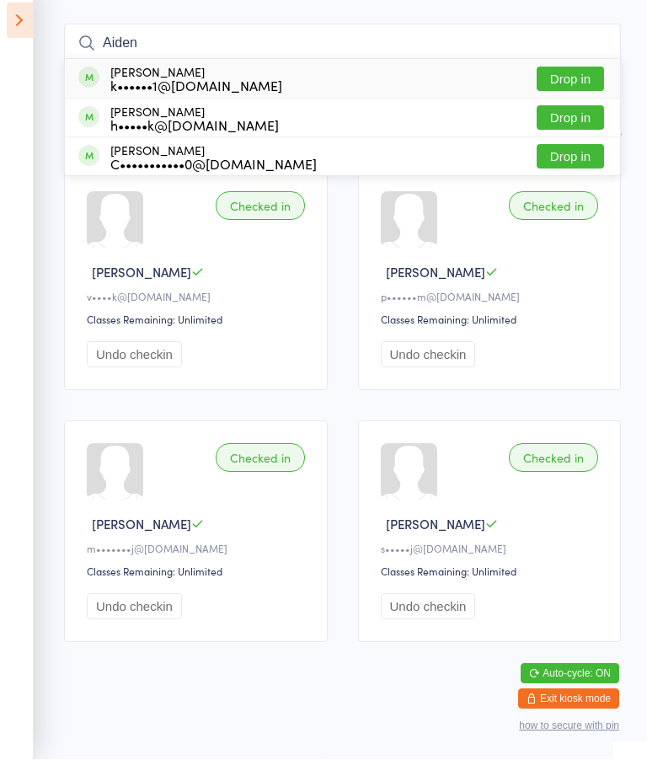
click at [581, 40] on input "Aiden" at bounding box center [342, 59] width 557 height 39
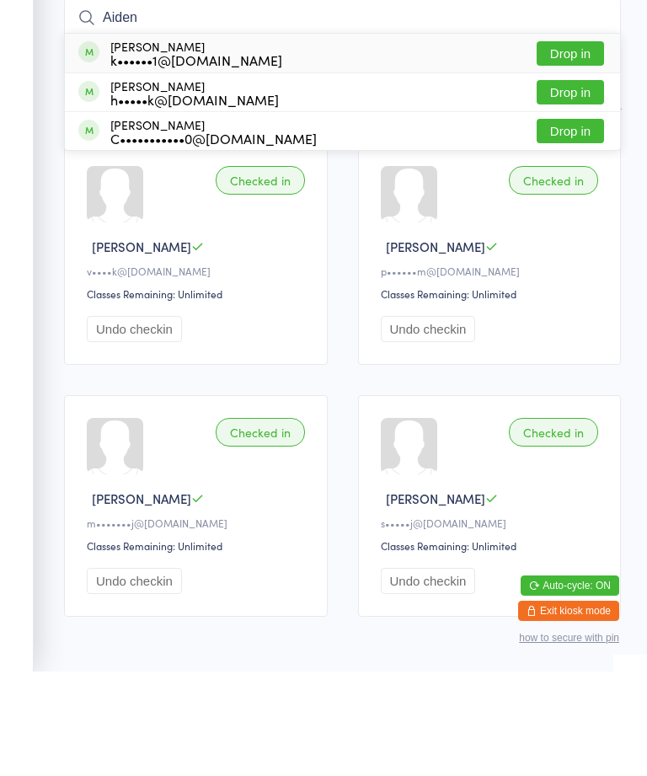
scroll to position [30, 0]
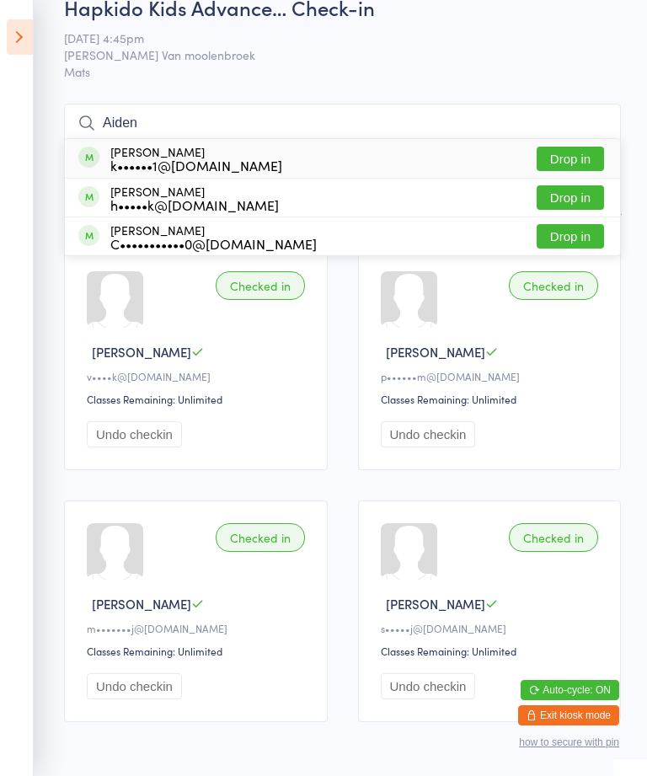
type input "Aiden"
click at [557, 158] on button "Drop in" at bounding box center [570, 159] width 67 height 24
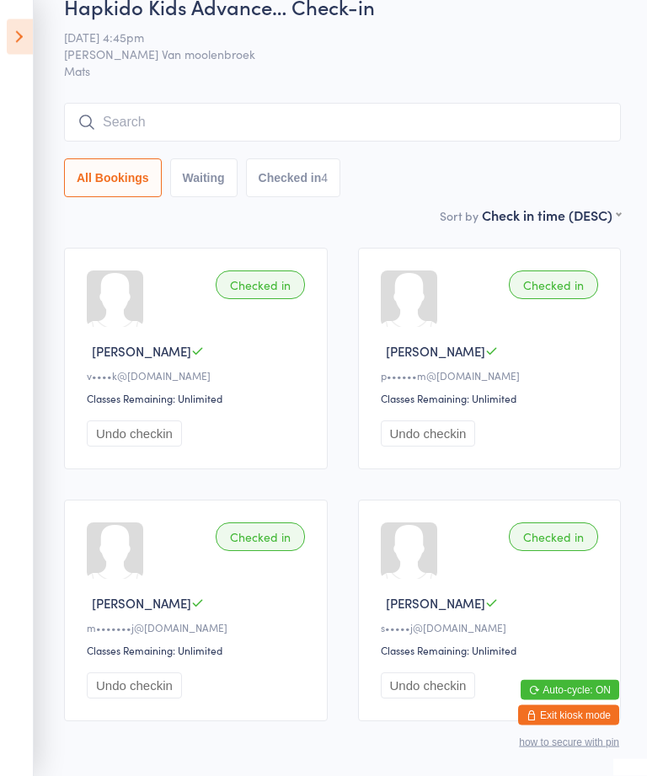
scroll to position [31, 0]
click at [582, 108] on input "search" at bounding box center [342, 122] width 557 height 39
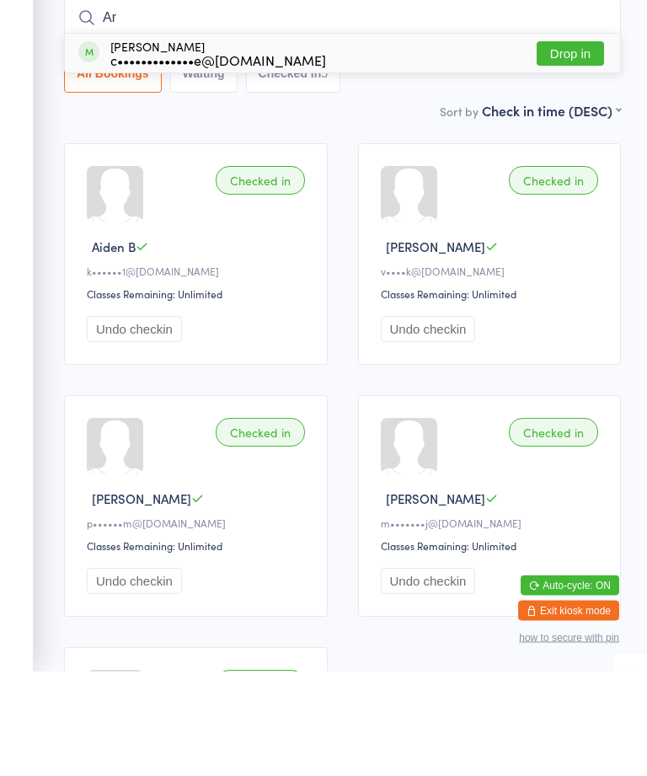
type input "A"
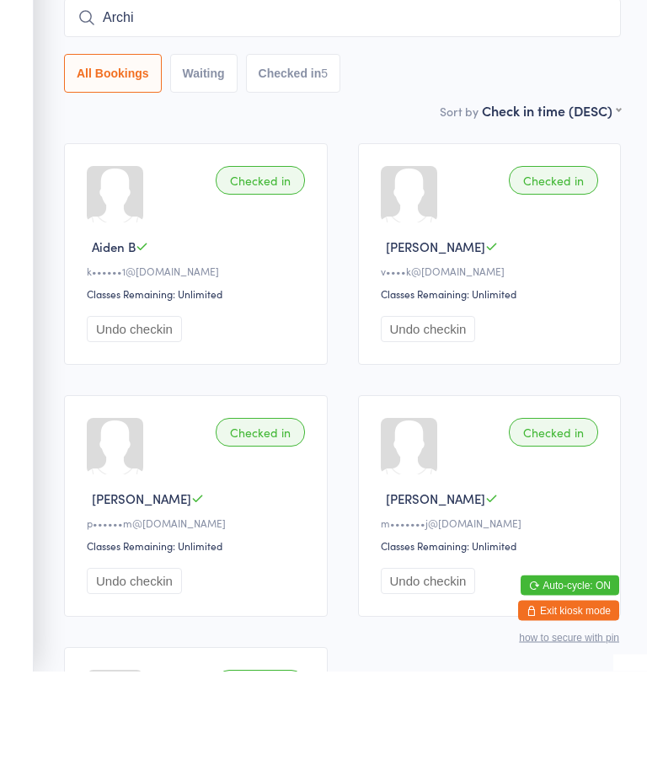
type input "[PERSON_NAME]"
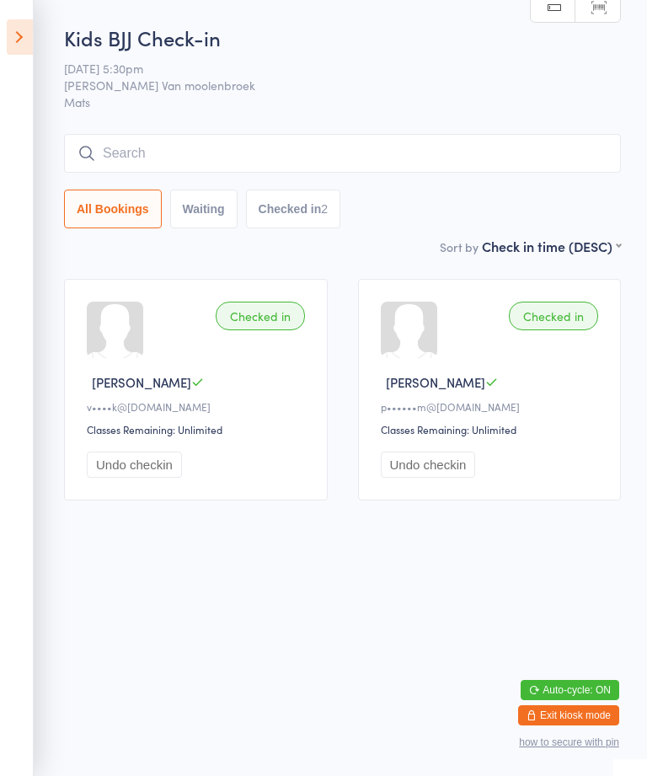
click at [199, 142] on input "search" at bounding box center [342, 153] width 557 height 39
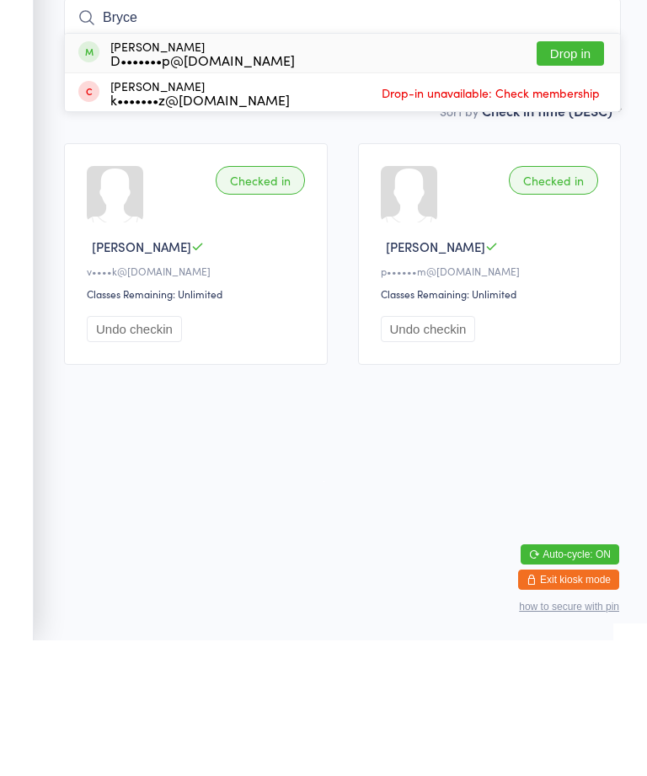
type input "Bryce"
click at [579, 177] on button "Drop in" at bounding box center [570, 189] width 67 height 24
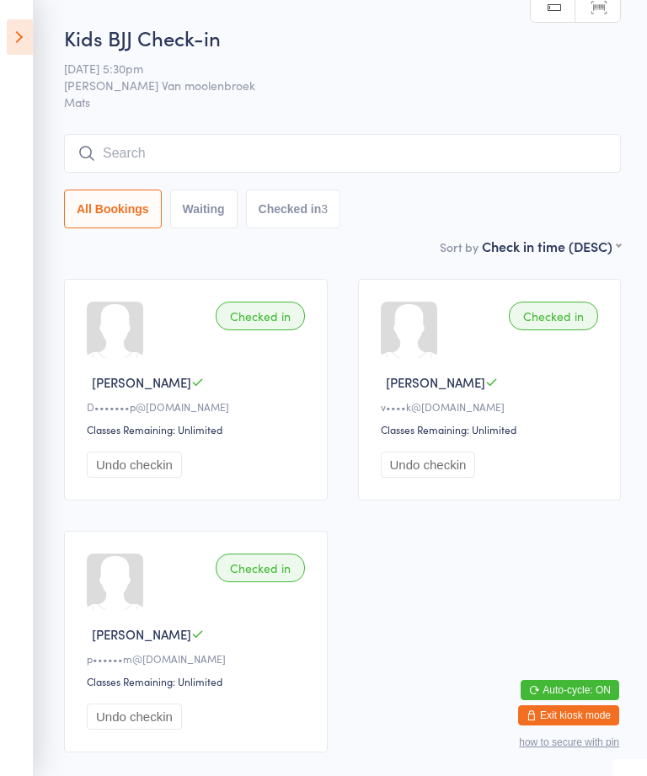
click at [16, 29] on icon at bounding box center [20, 36] width 26 height 35
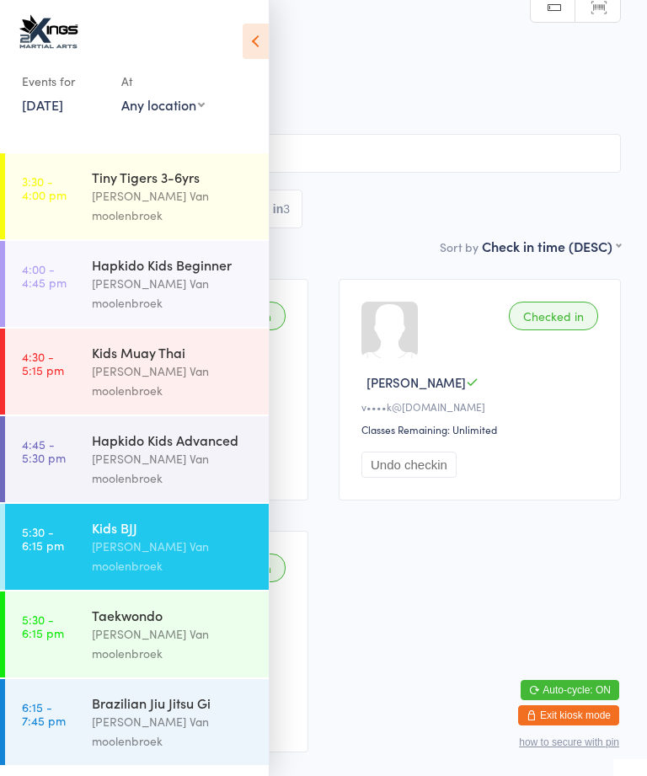
click at [92, 624] on div "[PERSON_NAME] Van moolenbroek" at bounding box center [173, 643] width 163 height 39
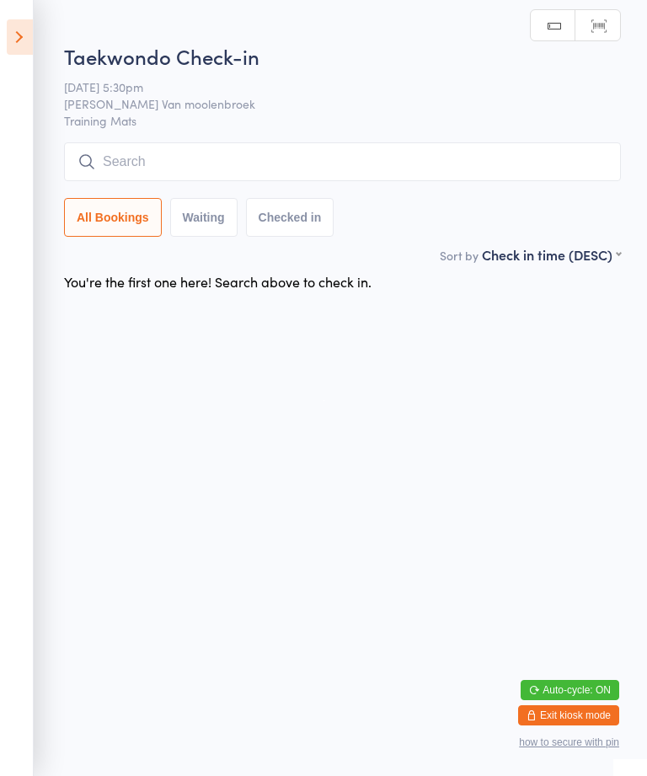
click at [340, 131] on div "Taekwondo Check-in [DATE] 5:30pm [PERSON_NAME] Van moolenbroek Training Mats Ma…" at bounding box center [342, 143] width 557 height 203
click at [333, 173] on input "search" at bounding box center [342, 161] width 557 height 39
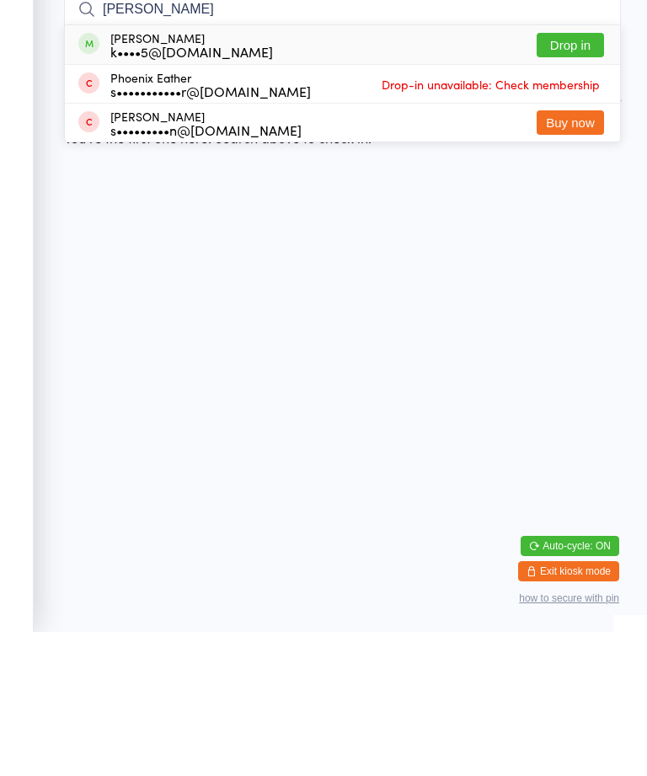
type input "[PERSON_NAME]"
click at [575, 177] on button "Drop in" at bounding box center [570, 189] width 67 height 24
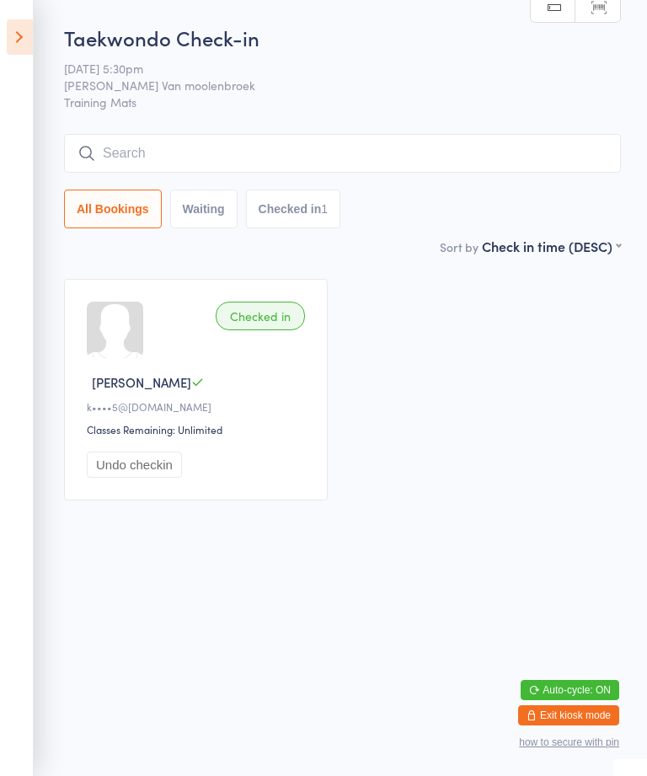
click at [30, 29] on icon at bounding box center [20, 36] width 26 height 35
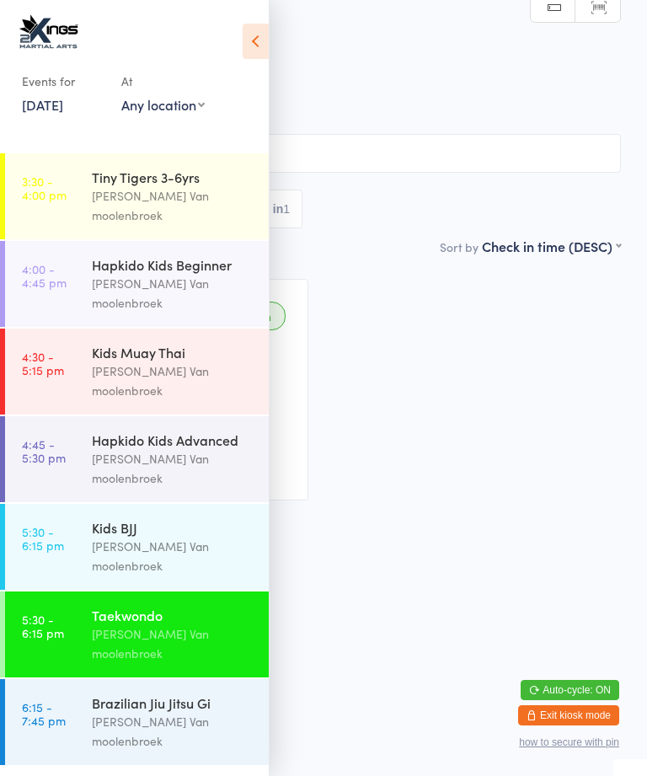
click at [206, 518] on div "Kids BJJ" at bounding box center [173, 527] width 163 height 19
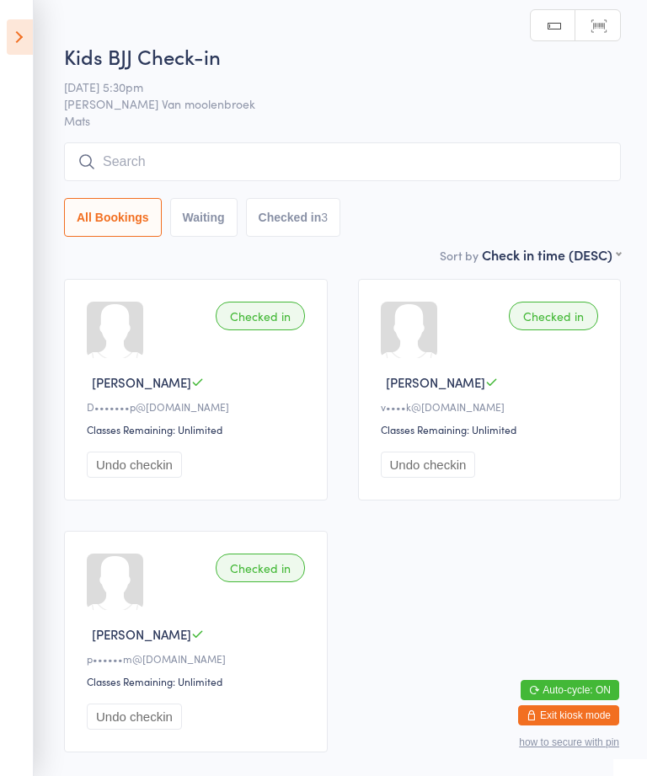
click at [482, 159] on input "search" at bounding box center [342, 161] width 557 height 39
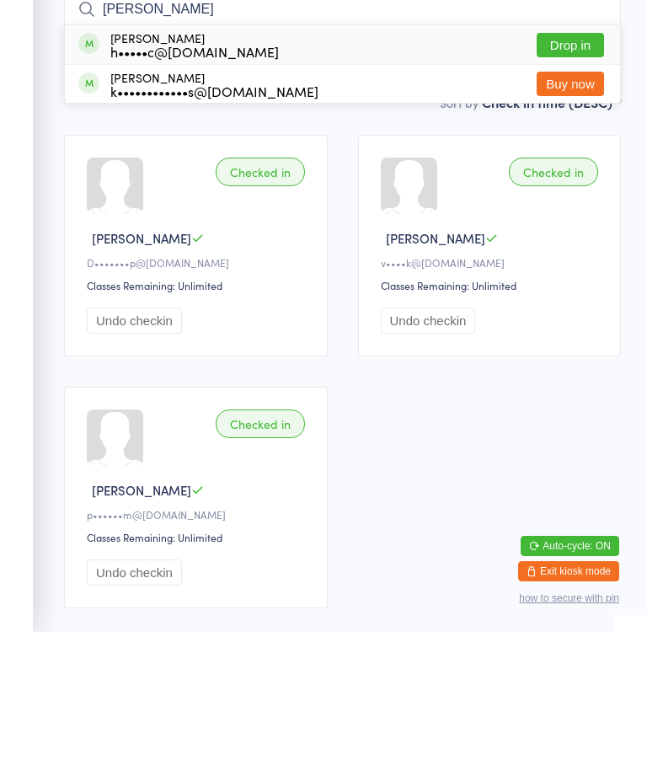
type input "[PERSON_NAME]"
click at [587, 177] on button "Drop in" at bounding box center [570, 189] width 67 height 24
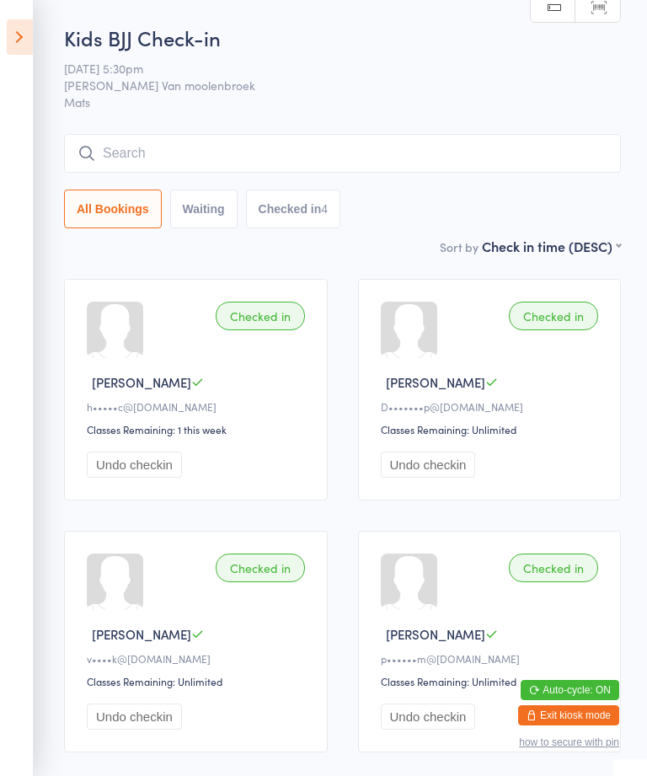
click at [233, 143] on input "search" at bounding box center [342, 153] width 557 height 39
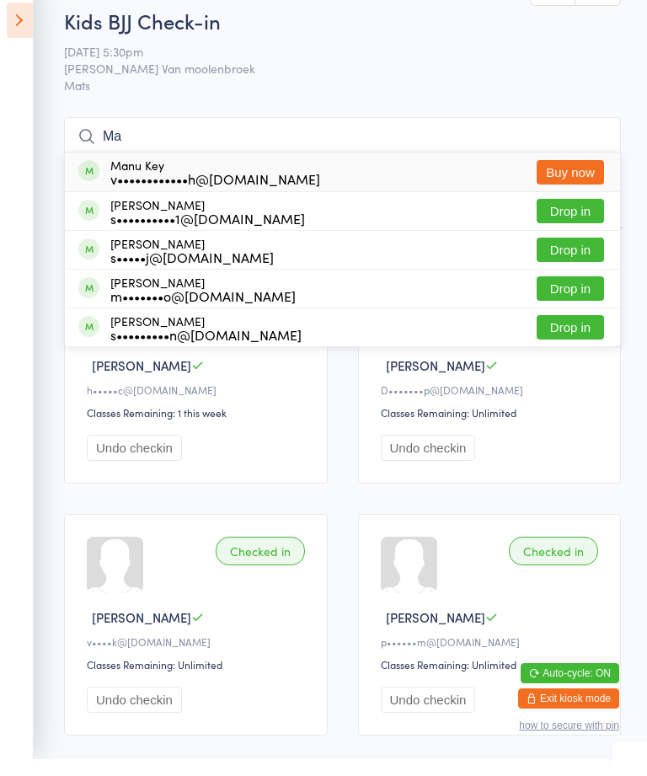
type input "Ma"
click at [324, 187] on div "Manu Key v••••••••••••h@[DOMAIN_NAME] Buy now" at bounding box center [342, 188] width 555 height 39
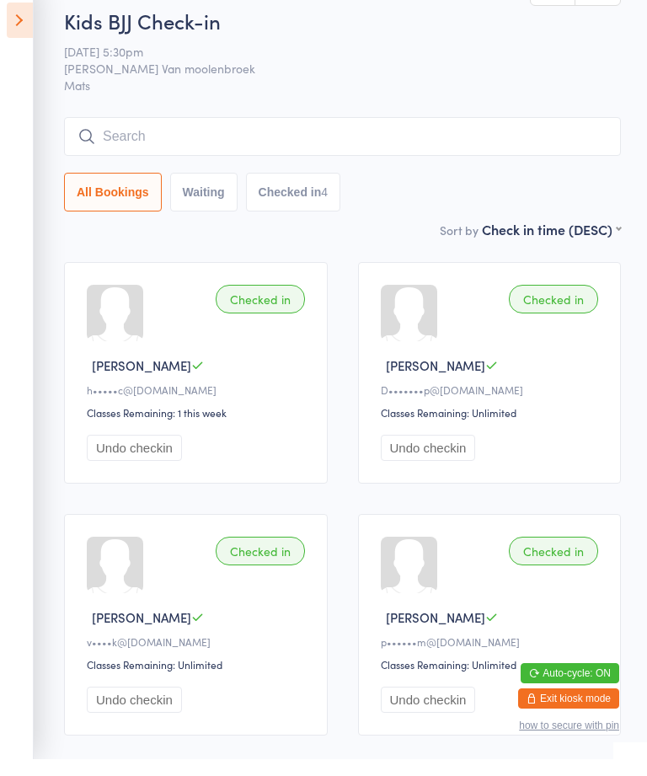
click at [341, 190] on button "Checked in 4" at bounding box center [293, 209] width 95 height 39
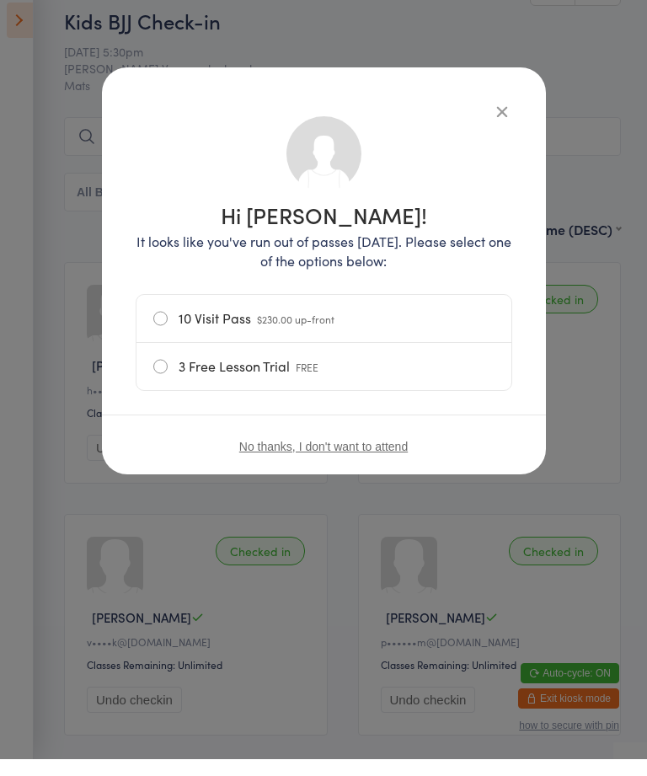
scroll to position [17, 0]
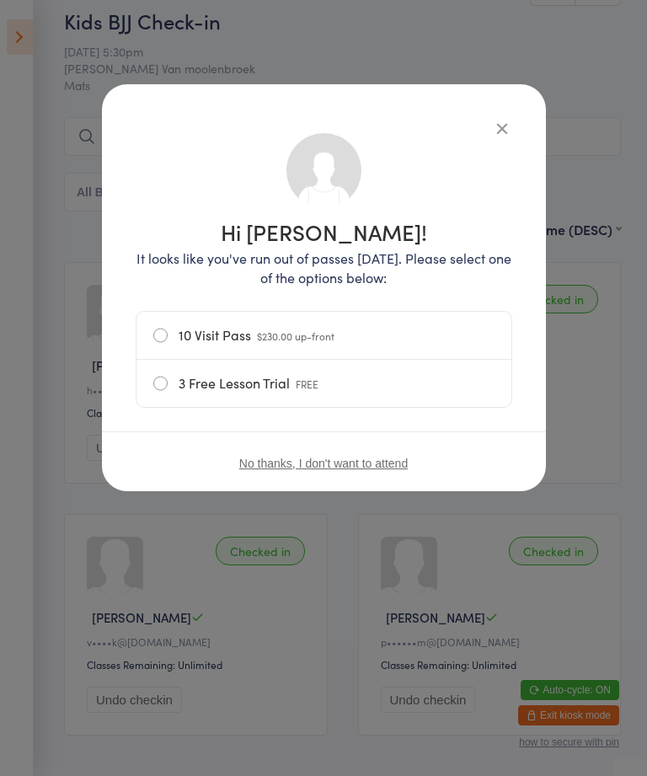
click at [497, 134] on icon "button" at bounding box center [502, 128] width 19 height 19
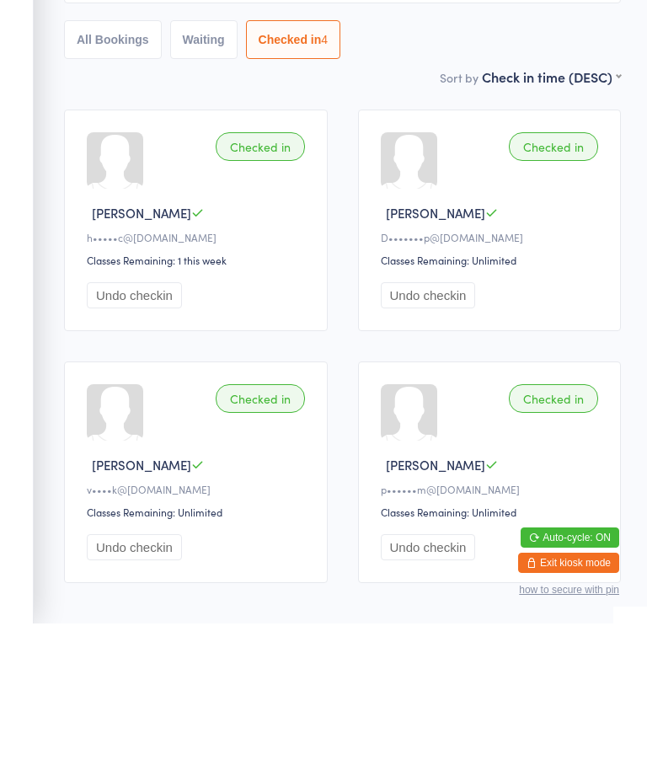
scroll to position [65, 0]
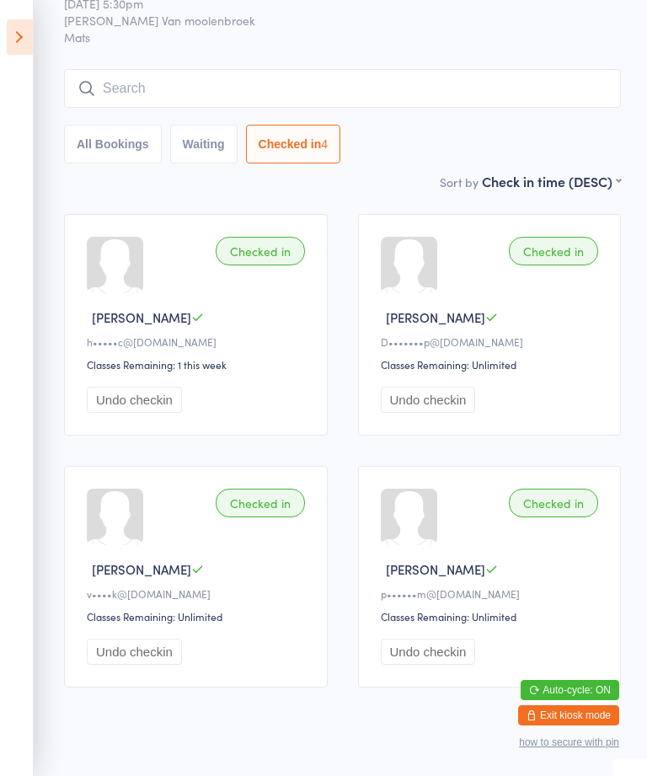
click at [29, 20] on icon at bounding box center [20, 36] width 26 height 35
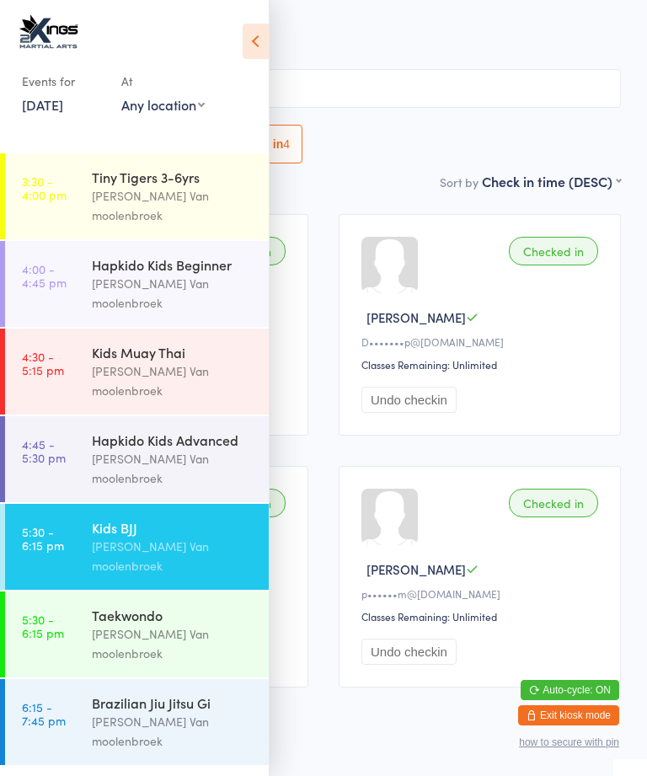
click at [137, 518] on div "Kids BJJ" at bounding box center [173, 527] width 163 height 19
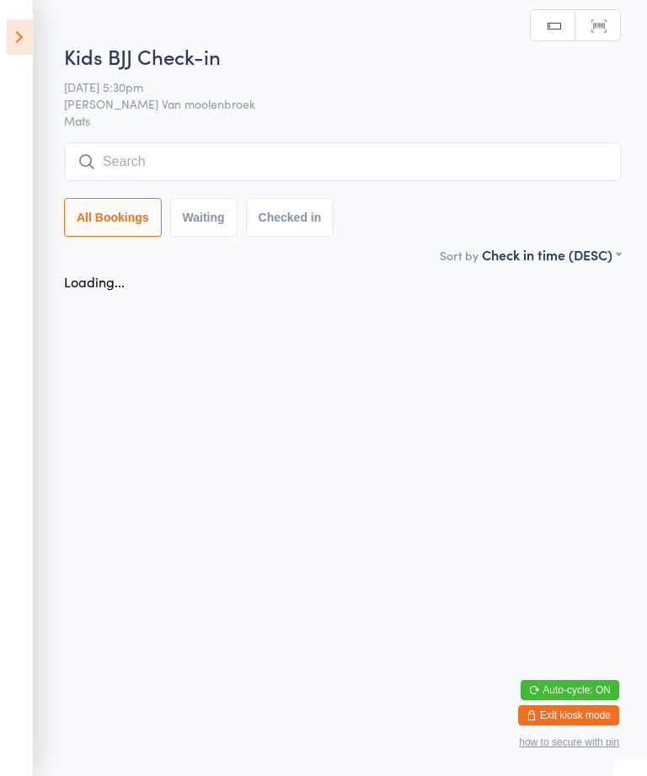
scroll to position [0, 0]
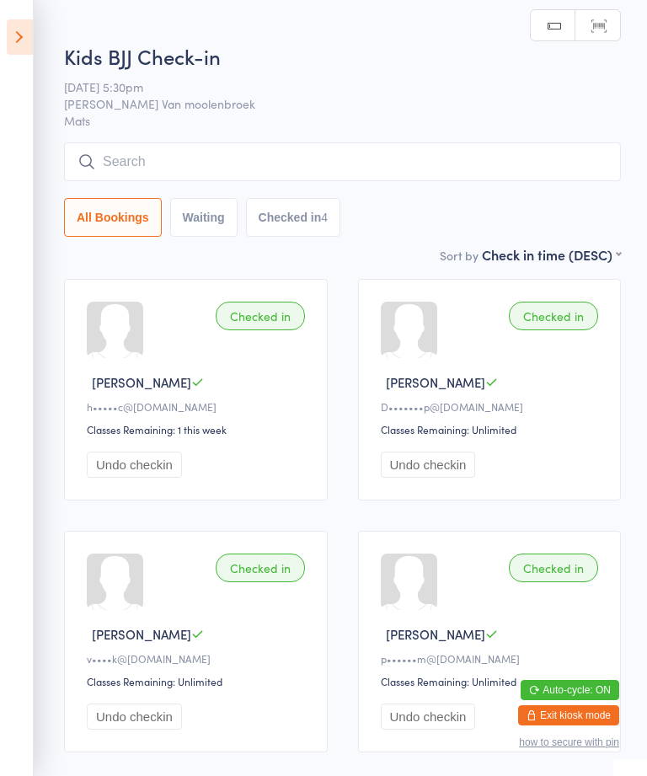
click at [276, 162] on input "search" at bounding box center [342, 161] width 557 height 39
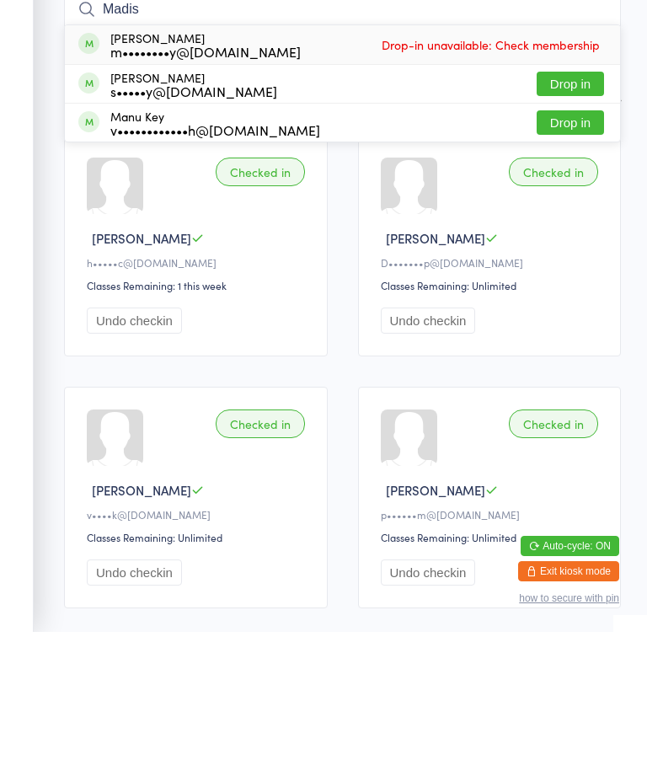
type input "Madis"
click at [559, 176] on span "Drop-in unavailable: Check membership" at bounding box center [490, 188] width 227 height 25
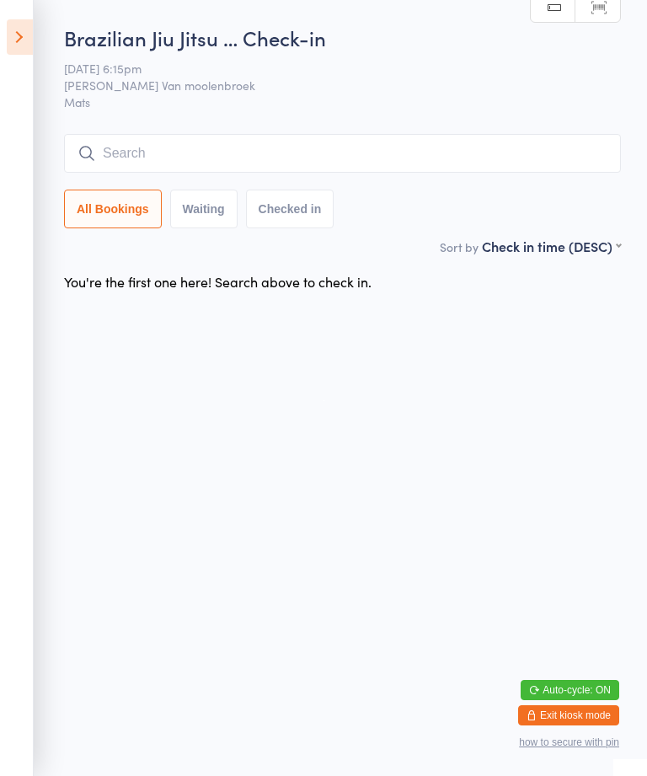
click at [319, 456] on html "You have now entered Kiosk Mode. Members will be able to check themselves in us…" at bounding box center [323, 388] width 647 height 776
click at [342, 147] on input "search" at bounding box center [342, 153] width 557 height 39
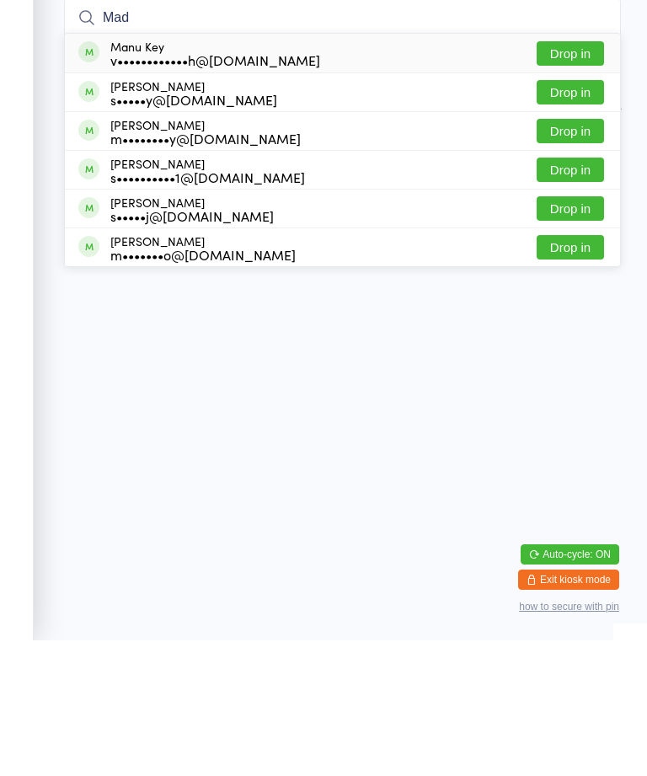
type input "Mad"
click at [569, 254] on button "Drop in" at bounding box center [570, 266] width 67 height 24
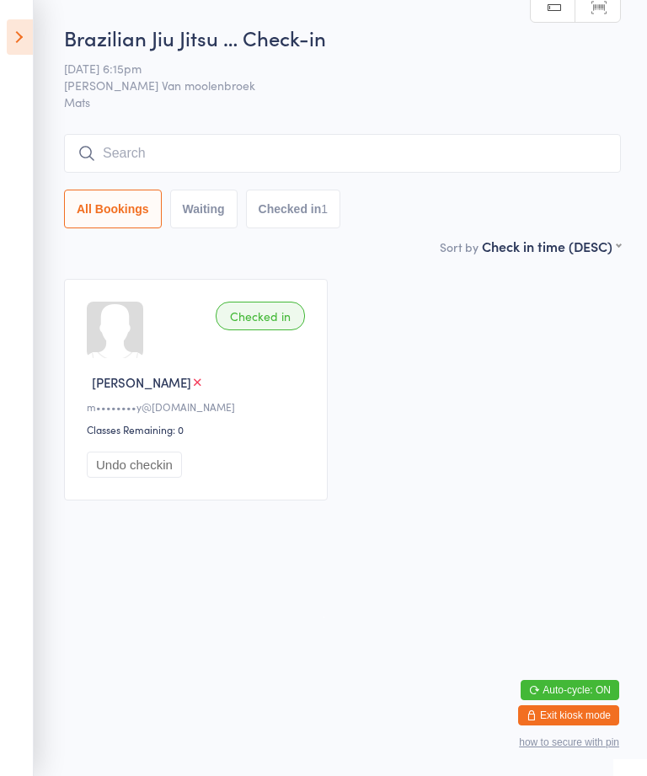
click at [17, 35] on icon at bounding box center [20, 36] width 26 height 35
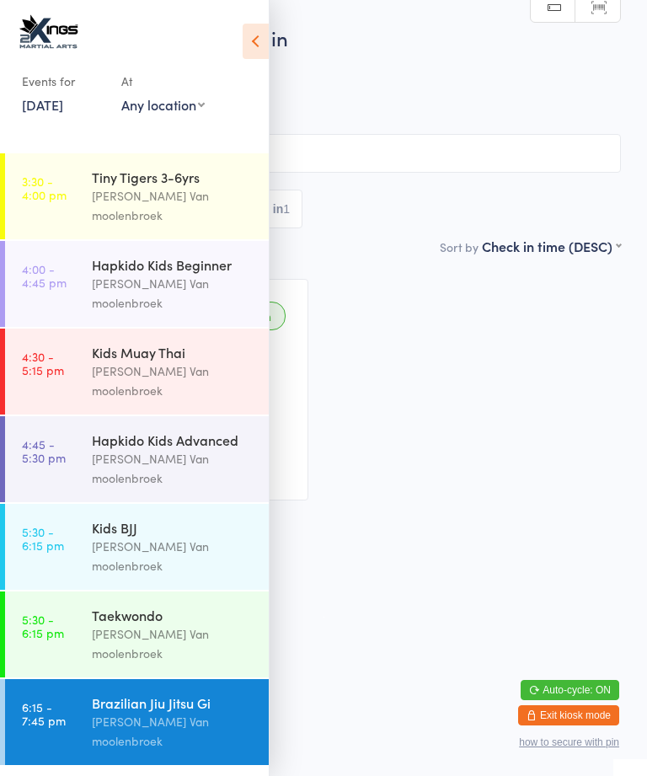
click at [163, 606] on div "Taekwondo" at bounding box center [173, 615] width 163 height 19
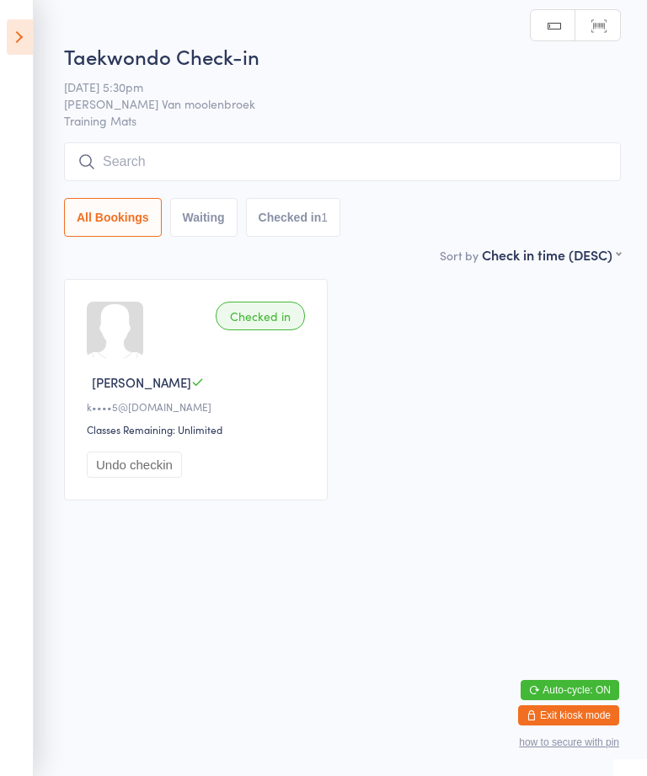
click at [286, 153] on input "search" at bounding box center [342, 161] width 557 height 39
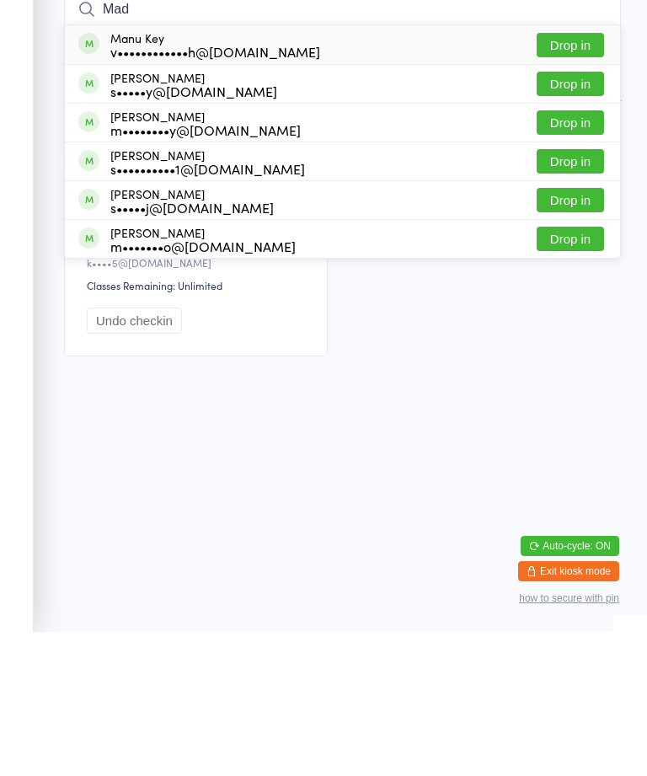
type input "Mad"
click at [576, 254] on button "Drop in" at bounding box center [570, 266] width 67 height 24
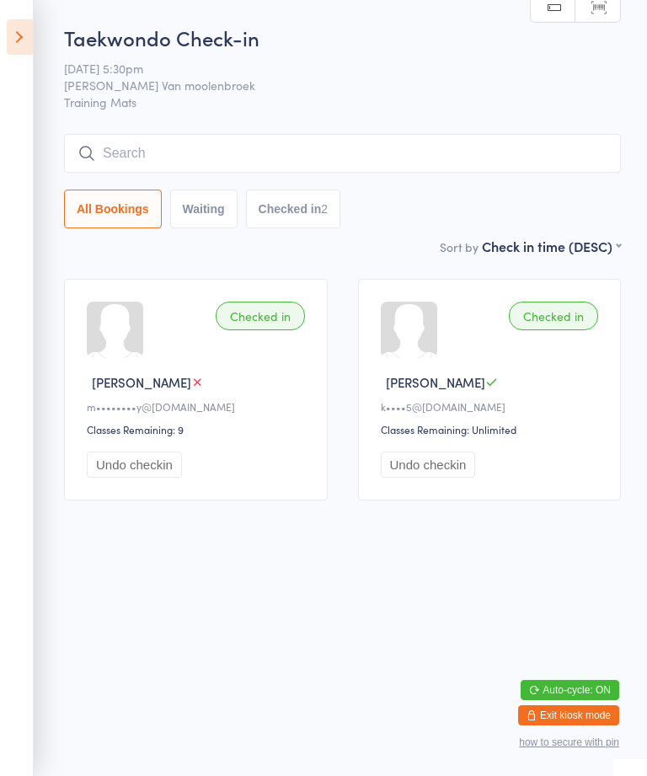
click at [23, 36] on icon at bounding box center [20, 36] width 26 height 35
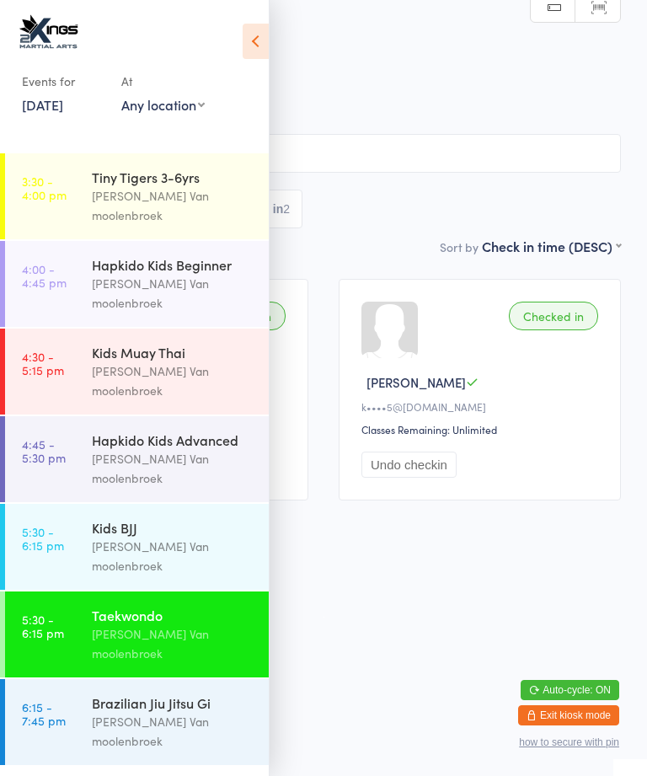
click at [136, 693] on div "Brazilian Jiu Jitsu Gi" at bounding box center [173, 702] width 163 height 19
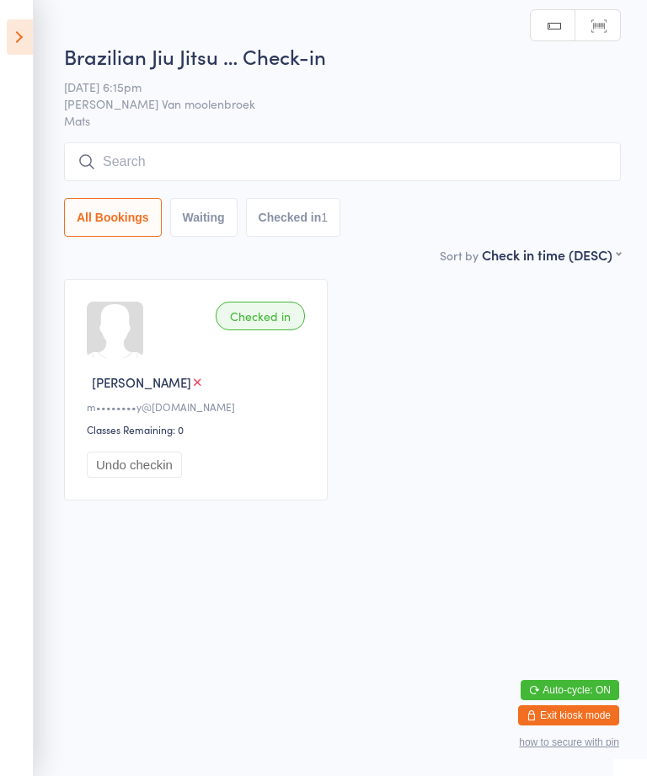
click at [19, 34] on icon at bounding box center [20, 36] width 26 height 35
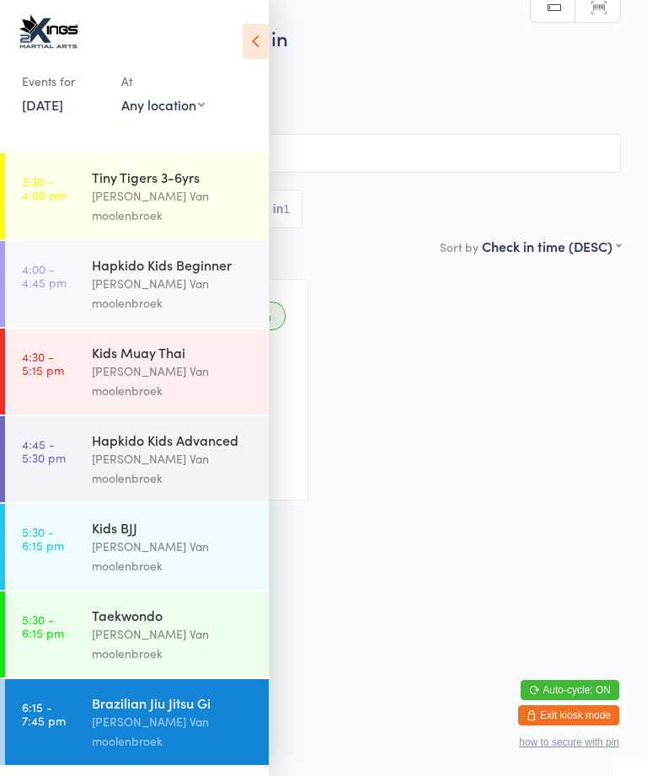
click at [143, 624] on div "[PERSON_NAME] Van moolenbroek" at bounding box center [173, 643] width 163 height 39
